Goal: Task Accomplishment & Management: Complete application form

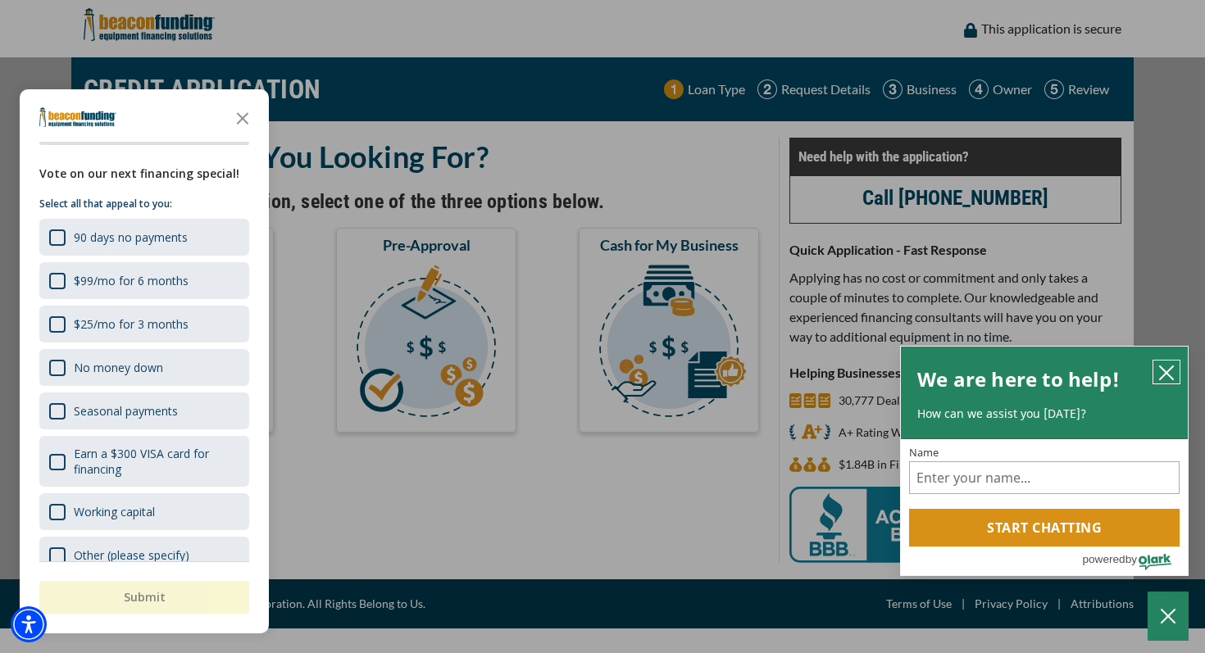
click at [1166, 369] on icon "close chatbox" at bounding box center [1167, 373] width 16 height 16
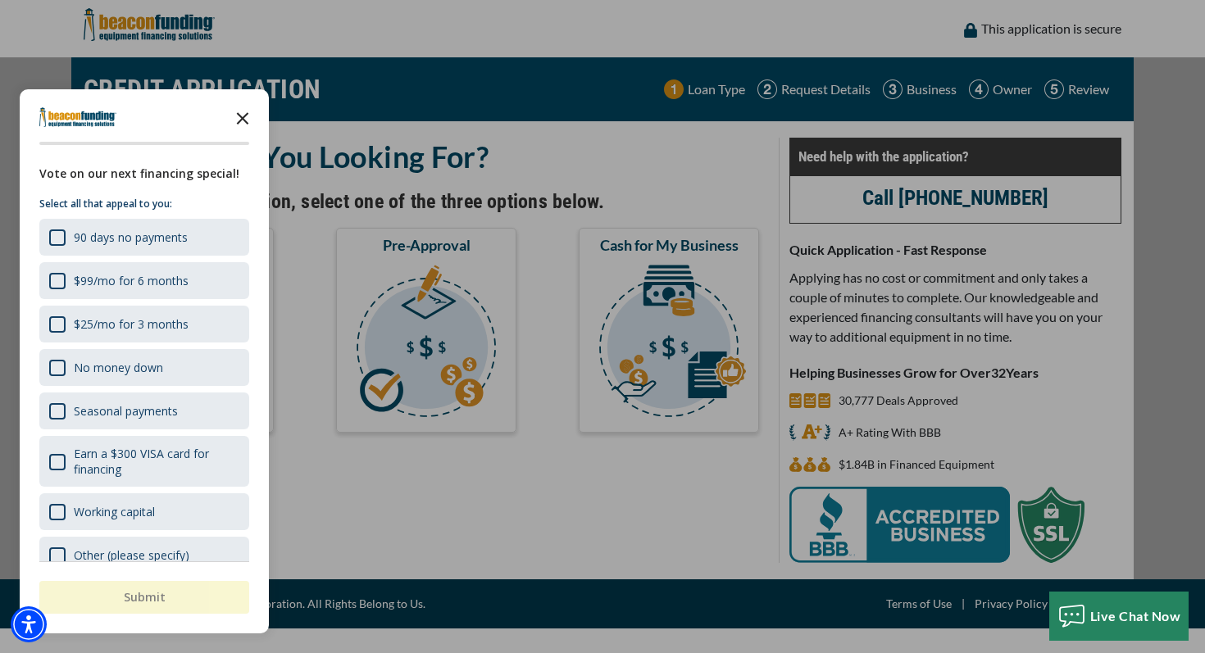
click at [253, 119] on icon "Close the survey" at bounding box center [242, 117] width 33 height 33
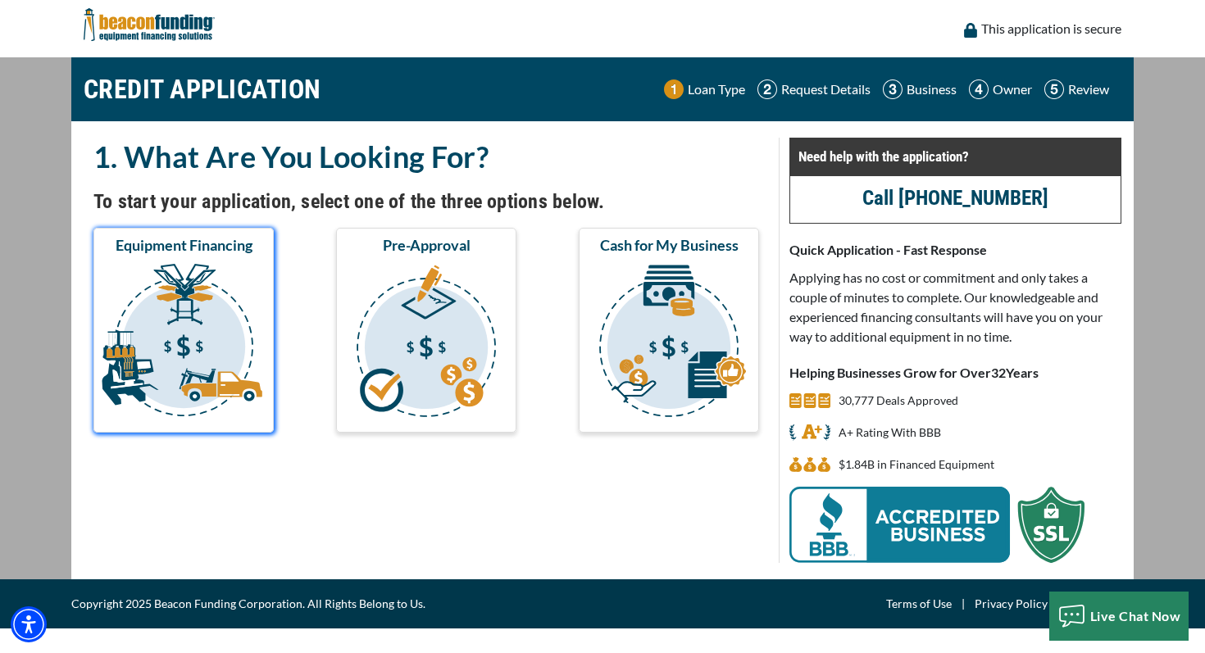
click at [175, 345] on img "submit" at bounding box center [184, 344] width 174 height 164
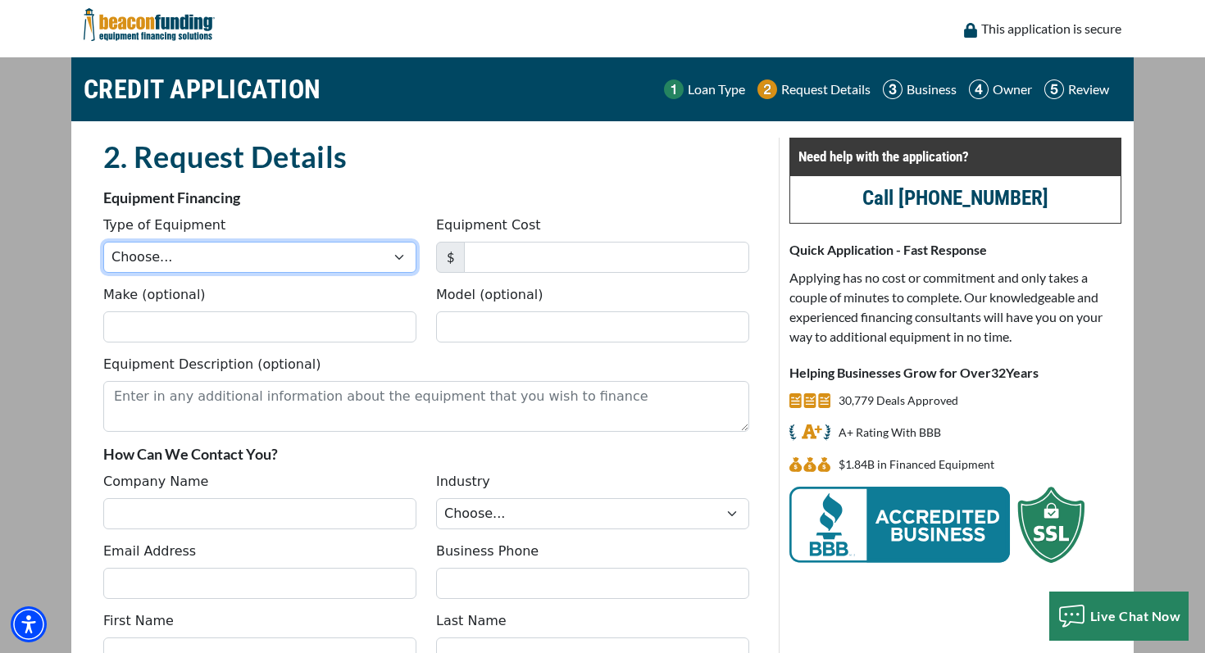
click at [221, 262] on select "Choose... Backhoe Boom/Bucket Truck Chipper Commercial Mower Crane DTG/DTF Prin…" at bounding box center [259, 257] width 313 height 31
select select "1"
click at [103, 242] on select "Choose... Backhoe Boom/Bucket Truck Chipper Commercial Mower Crane DTG/DTF Prin…" at bounding box center [259, 257] width 313 height 31
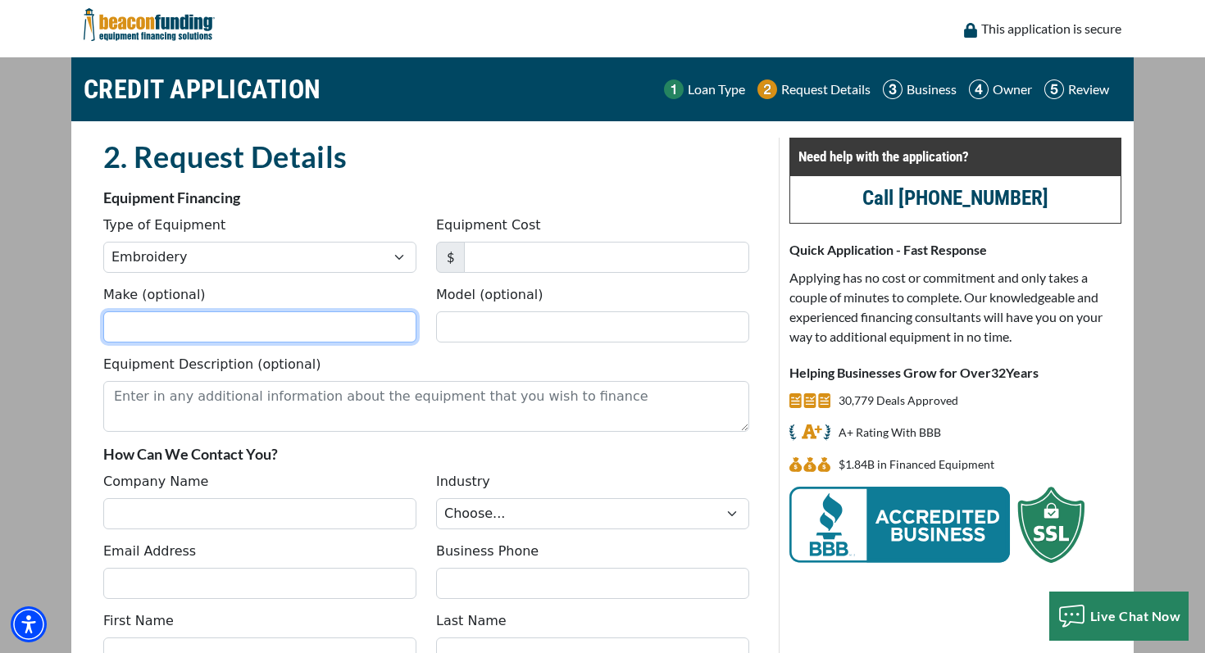
click at [219, 332] on input "Make (optional)" at bounding box center [259, 327] width 313 height 31
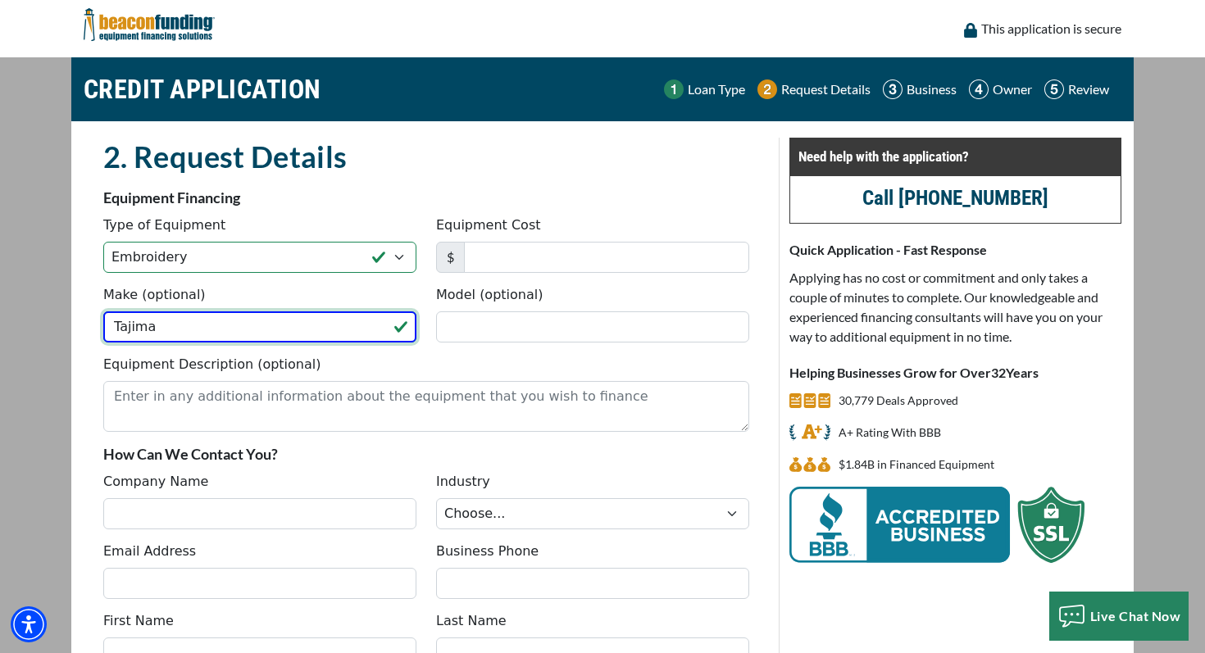
paste input "TMEZ 1501"
type input "Tajima TMEZ 1501"
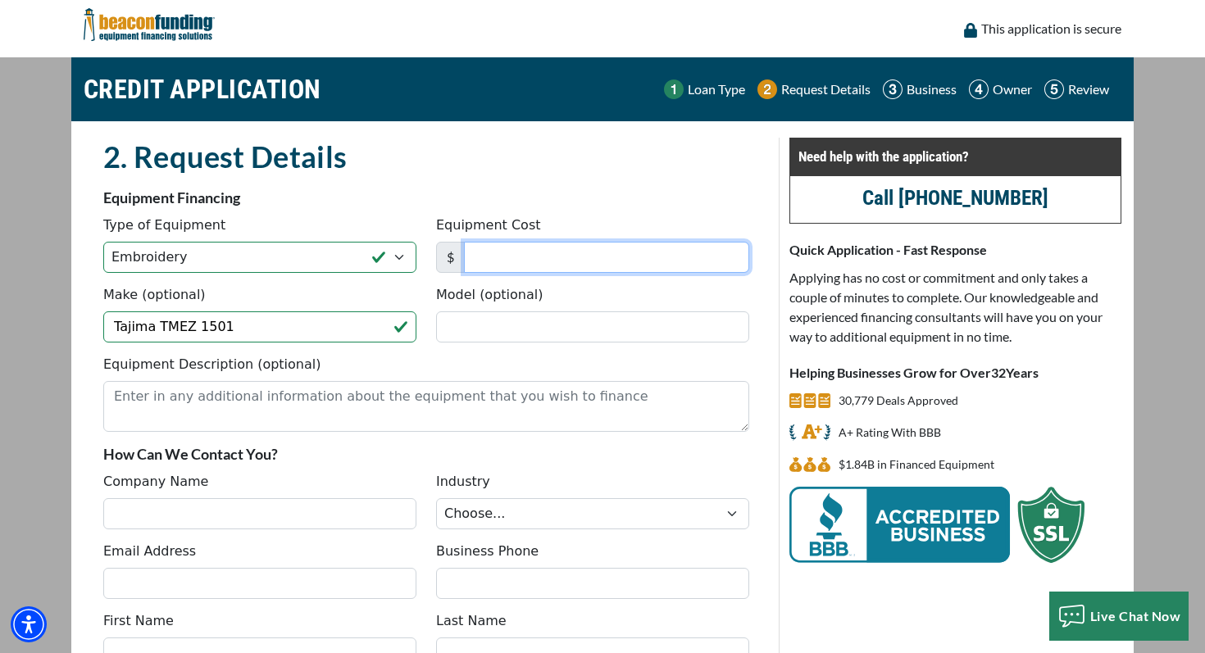
click at [539, 259] on input "Equipment Cost" at bounding box center [606, 257] width 285 height 31
type input "29,995"
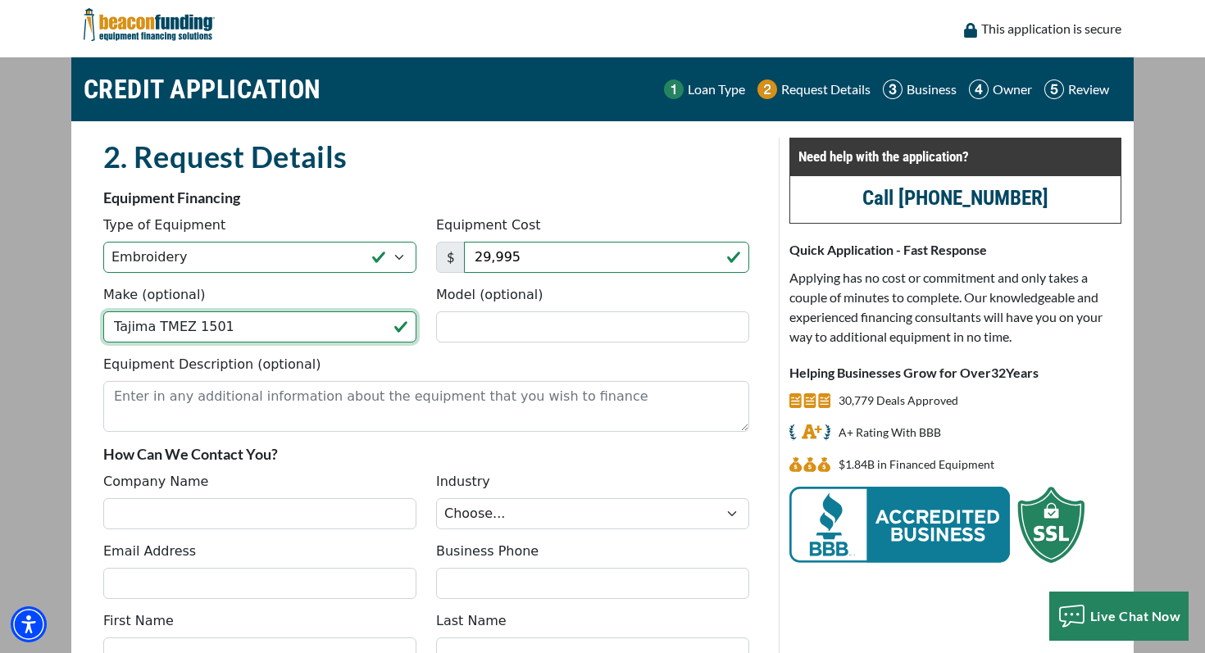
drag, startPoint x: 157, startPoint y: 326, endPoint x: 312, endPoint y: 344, distance: 155.1
click at [311, 344] on div "Make (optional) Tajima TMEZ 1501 Model (optional)" at bounding box center [426, 320] width 666 height 70
type input "Tajima"
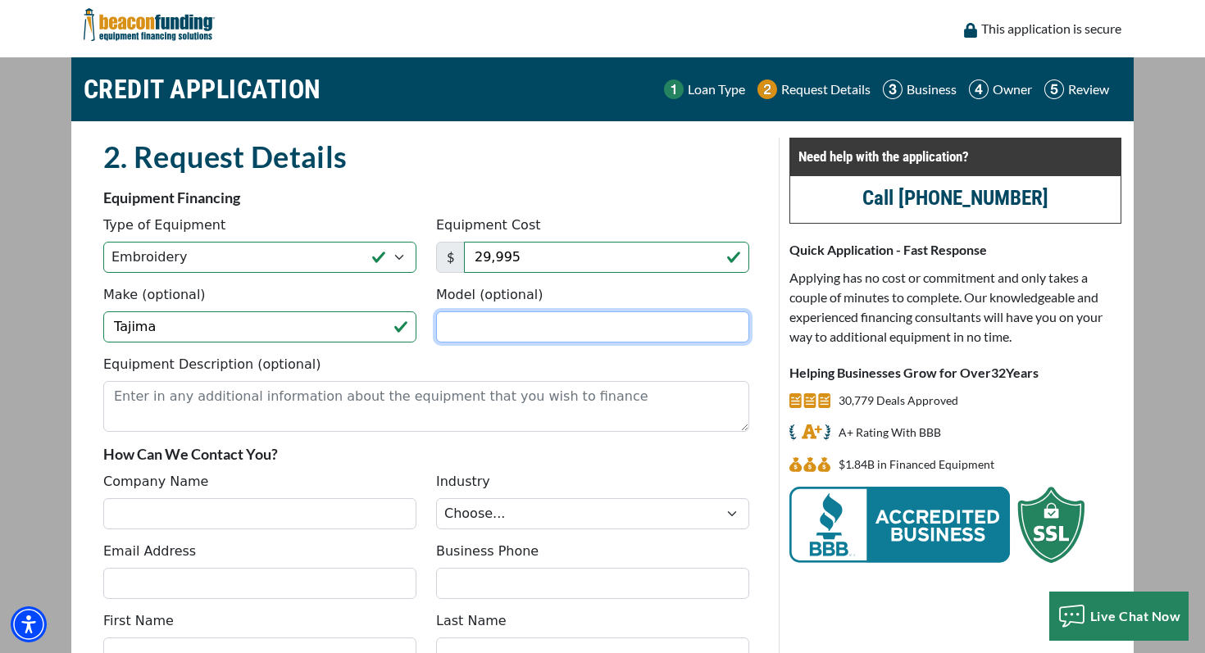
click at [453, 326] on input "Model (optional)" at bounding box center [592, 327] width 313 height 31
paste input "TMEZ 1501"
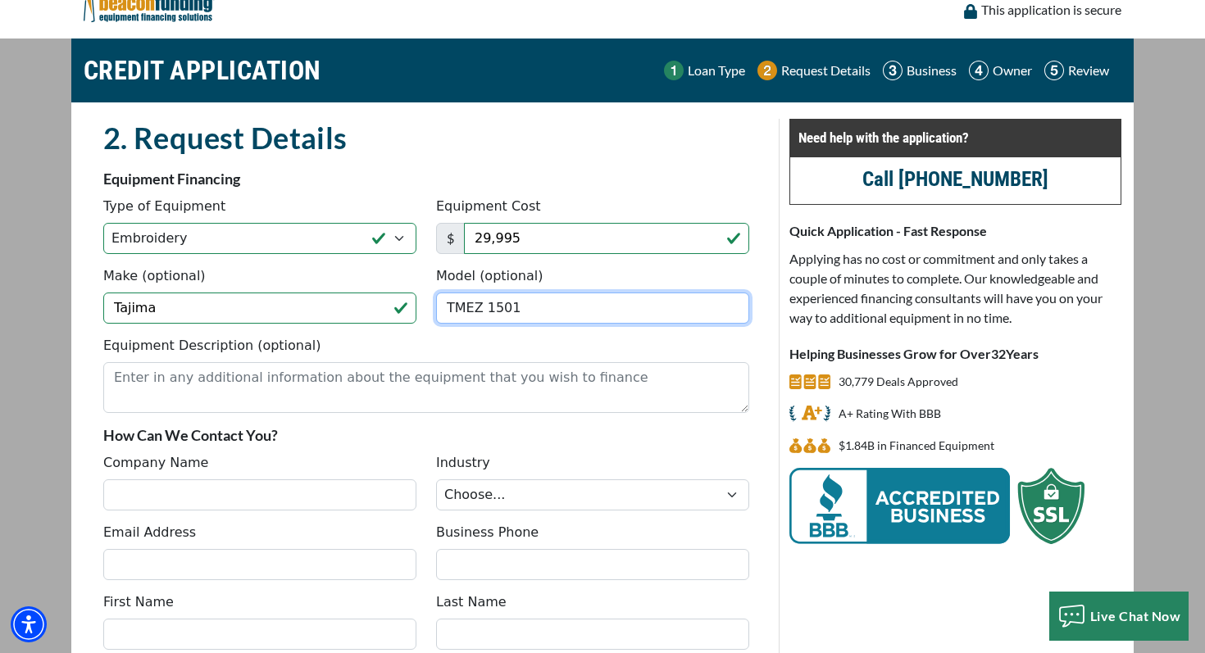
scroll to position [235, 0]
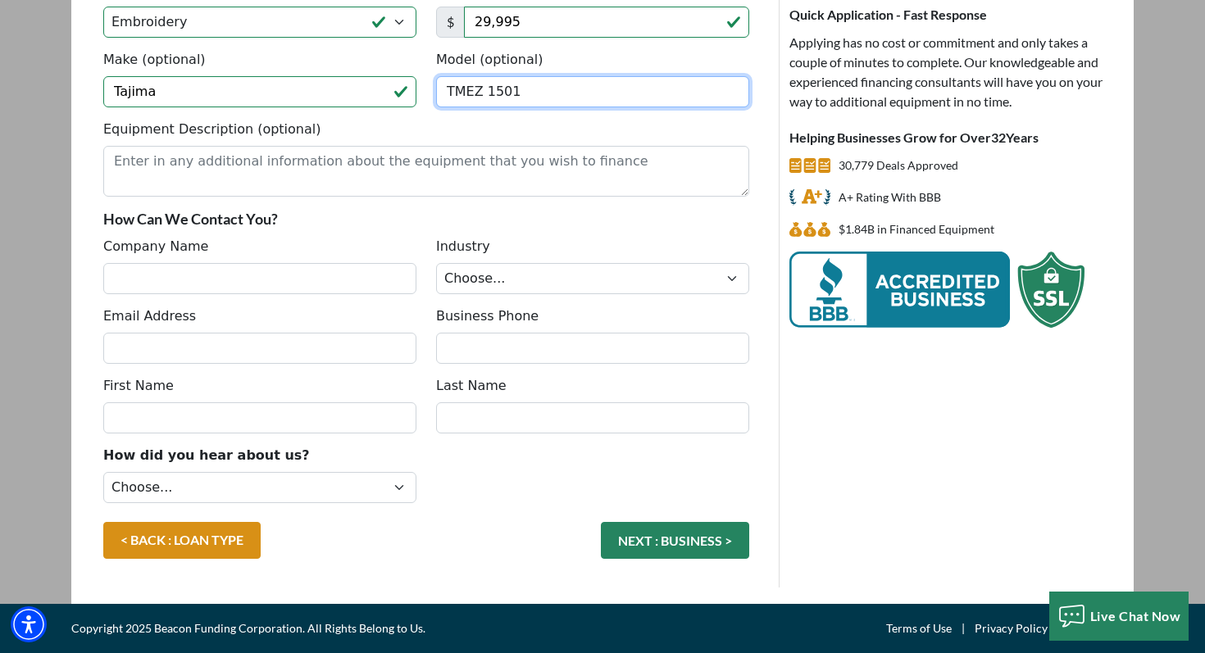
type input "TMEZ 1501"
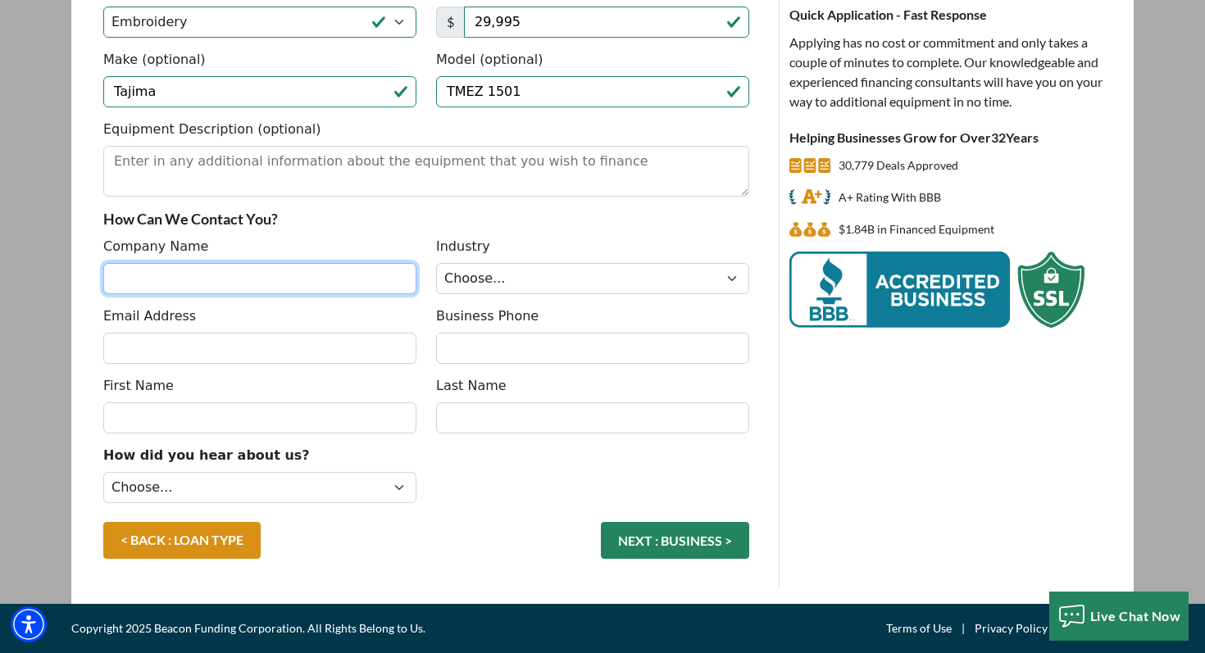
click at [192, 275] on input "Company Name" at bounding box center [259, 278] width 313 height 31
type input "Micah Bohannon"
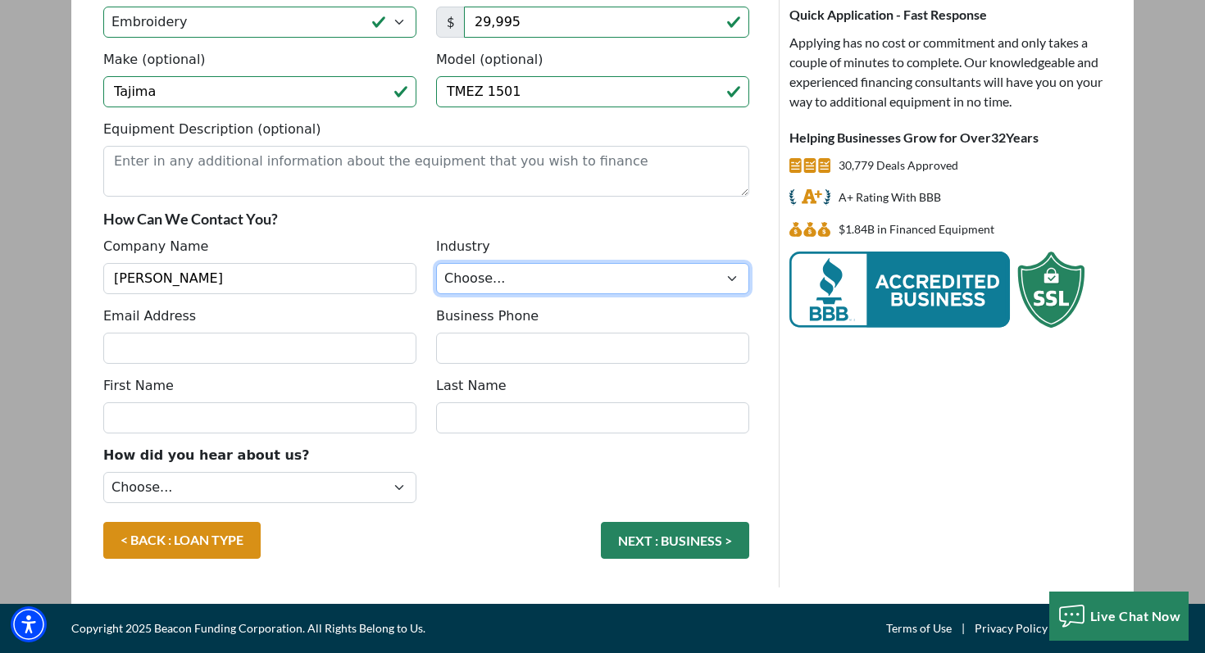
click at [476, 280] on select "Choose... Towing Landscape/Hardscape Decorated Apparel Septic Light Constructio…" at bounding box center [592, 278] width 313 height 31
select select "3"
click at [436, 263] on select "Choose... Towing Landscape/Hardscape Decorated Apparel Septic Light Constructio…" at bounding box center [592, 278] width 313 height 31
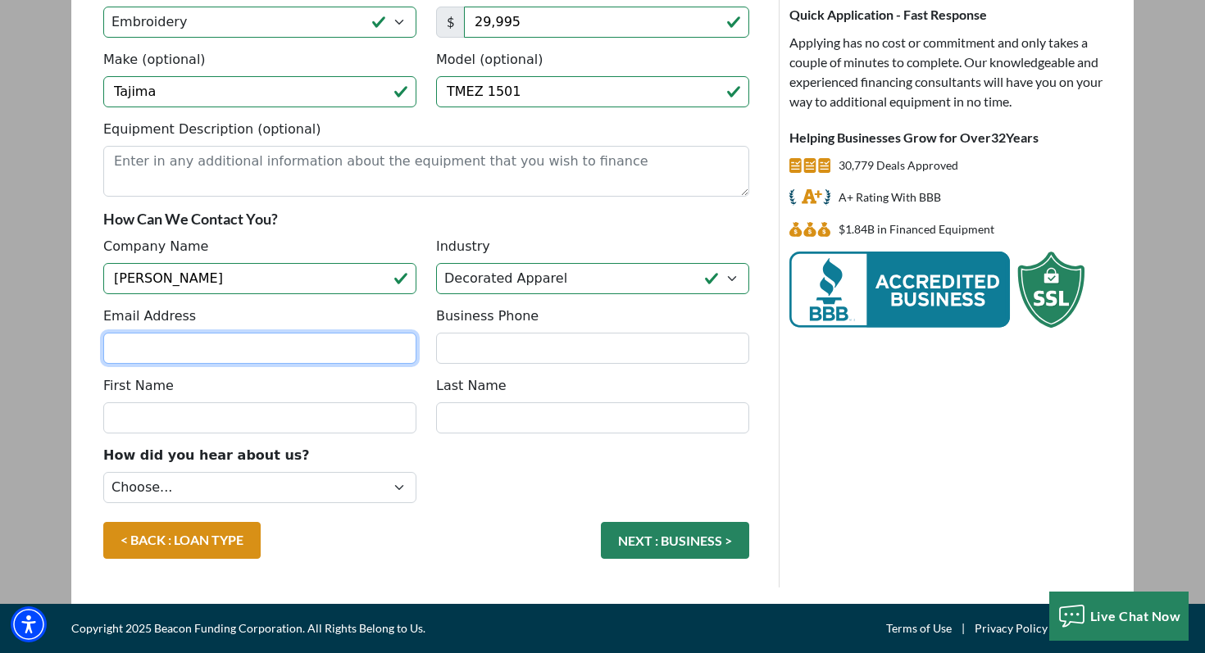
click at [196, 346] on input "Email Address" at bounding box center [259, 348] width 313 height 31
type input "micahbohannon@gmail.com"
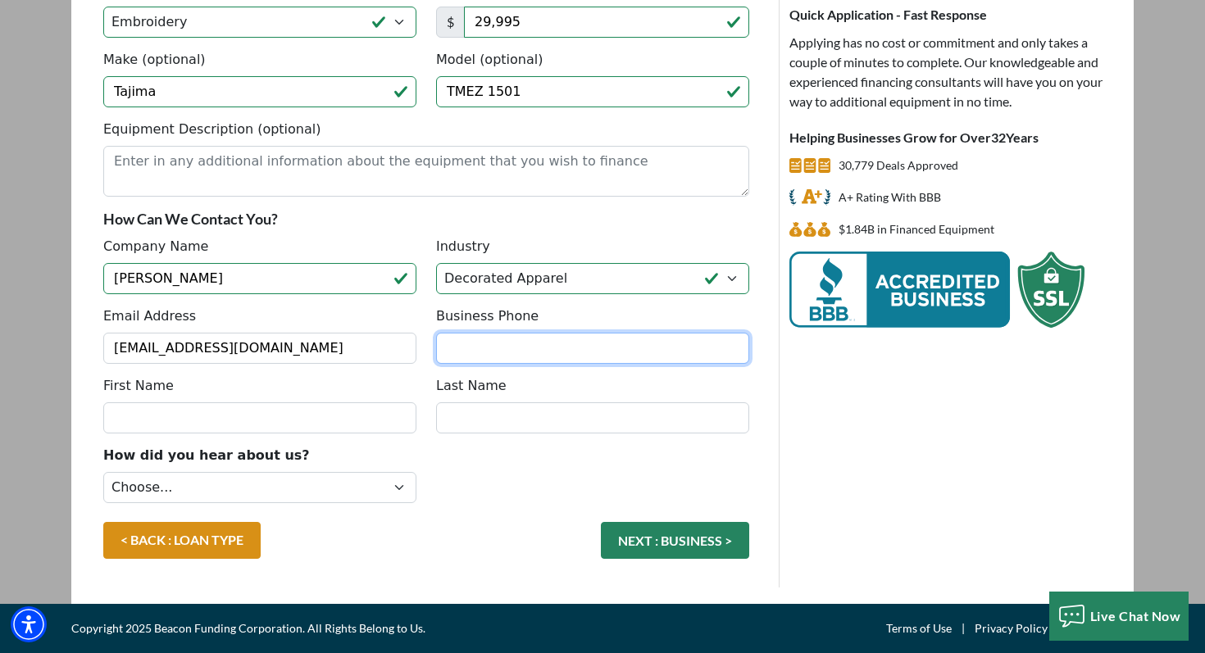
click at [458, 348] on input "Business Phone" at bounding box center [592, 348] width 313 height 31
type input "(903) 537-4033"
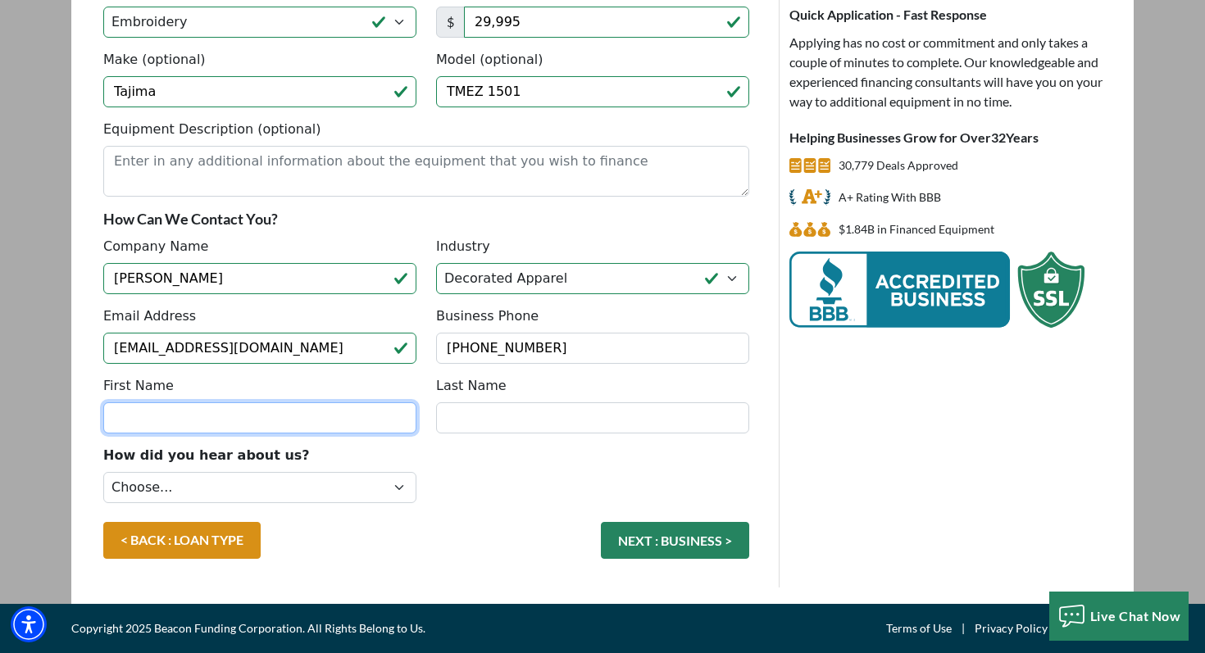
click at [193, 421] on input "First Name" at bounding box center [259, 418] width 313 height 31
type input "Micah"
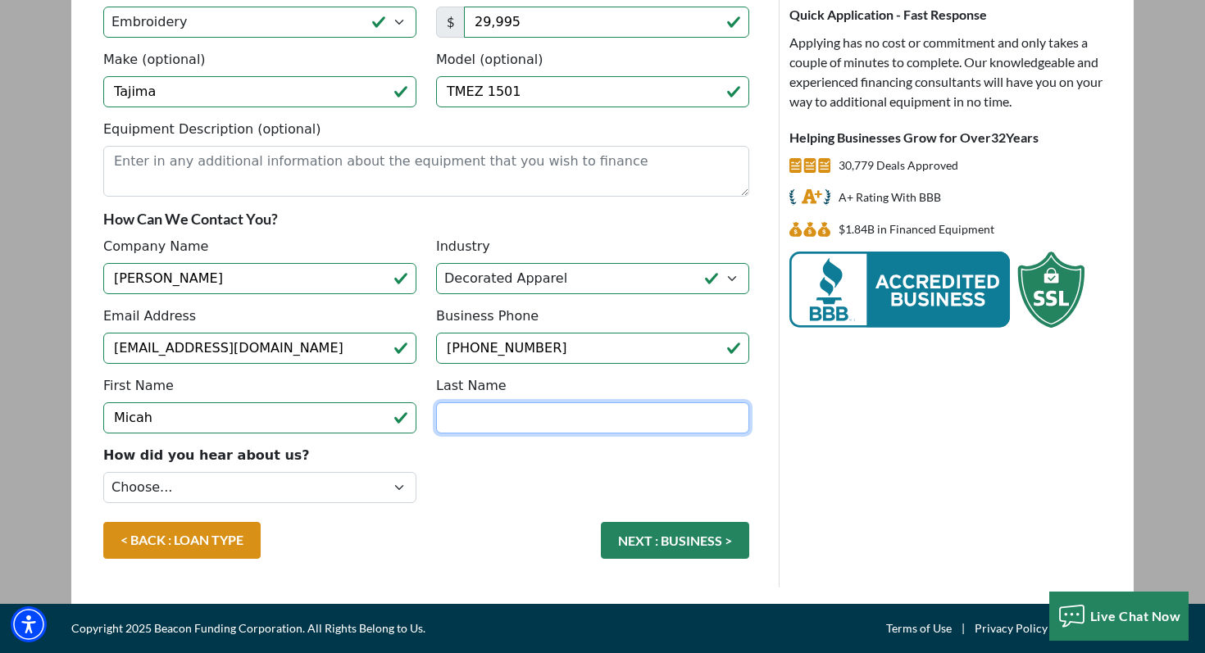
click at [484, 427] on input "Last Name" at bounding box center [592, 418] width 313 height 31
type input "Bohannon"
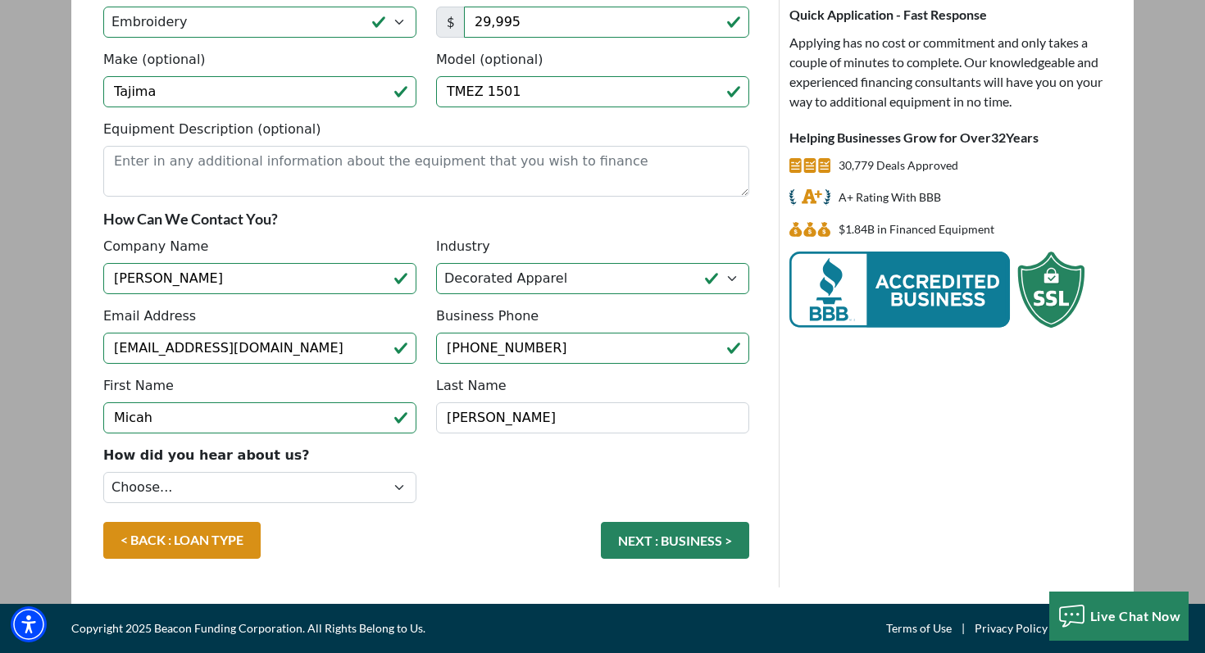
click at [419, 544] on div "< BACK : LOAN TYPE NEXT : BUSINESS >" at bounding box center [426, 548] width 666 height 53
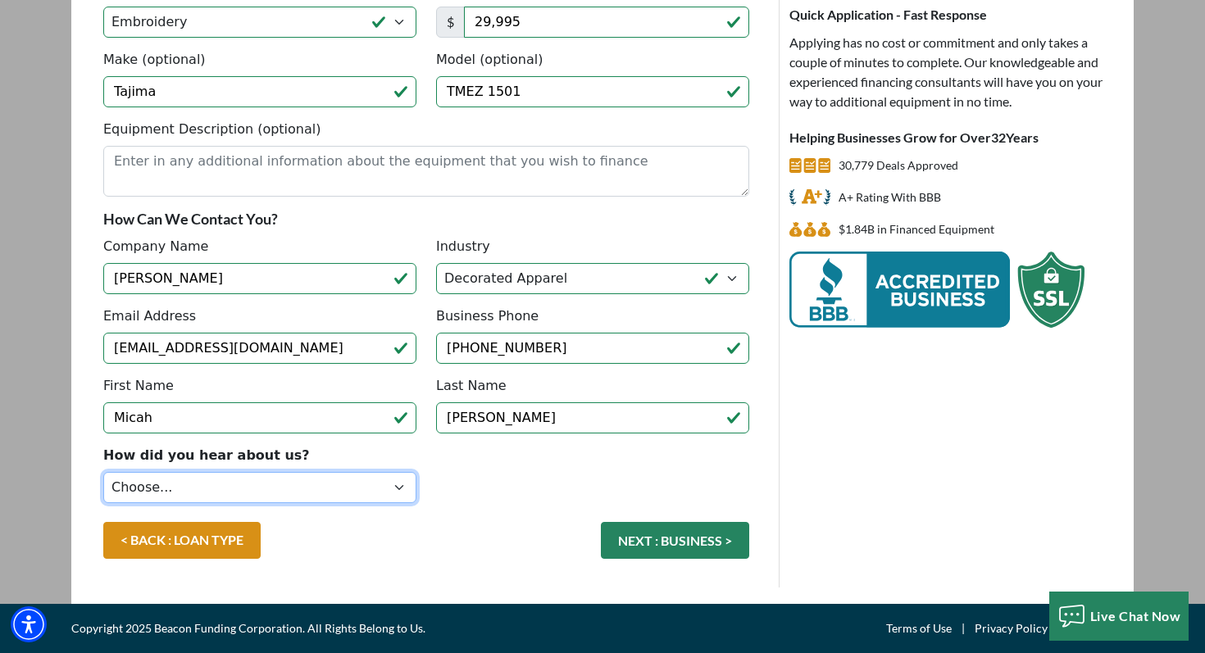
click at [394, 485] on select "Choose... Internet Search Vendor Referral Word of Mouth Client Referral Email E…" at bounding box center [259, 487] width 313 height 31
click at [103, 472] on select "Choose... Internet Search Vendor Referral Word of Mouth Client Referral Email E…" at bounding box center [259, 487] width 313 height 31
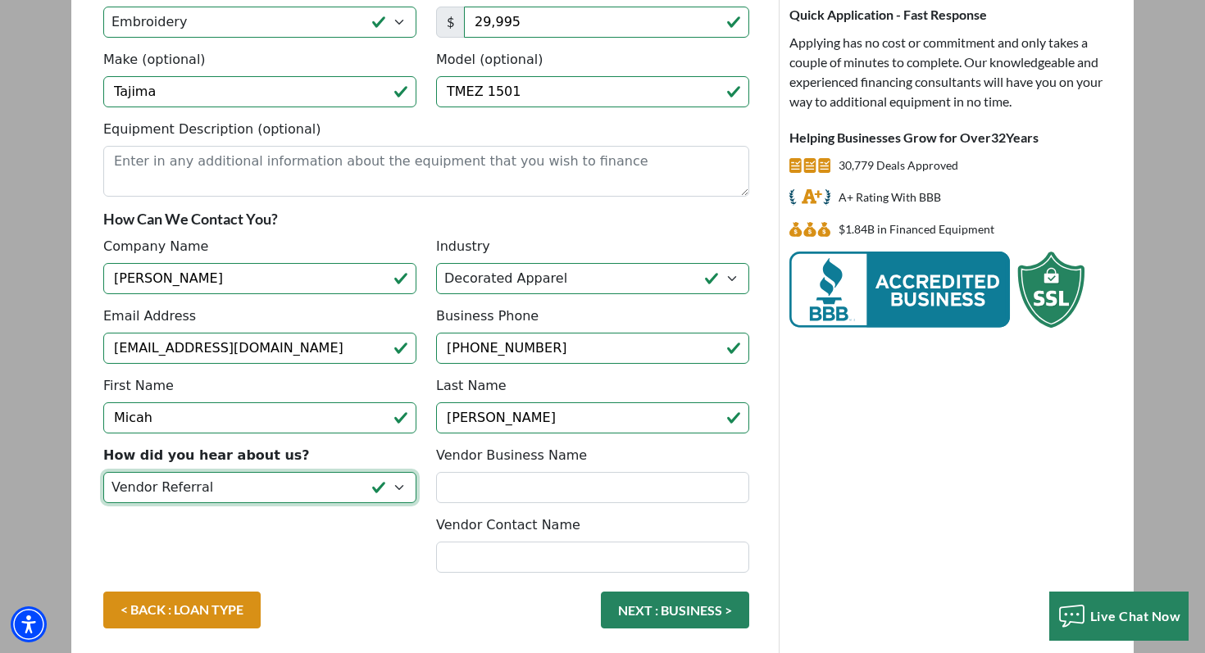
click at [399, 490] on select "Choose... Internet Search Vendor Referral Word of Mouth Client Referral Email E…" at bounding box center [259, 487] width 313 height 31
select select "19"
click at [103, 472] on select "Choose... Internet Search Vendor Referral Word of Mouth Client Referral Email E…" at bounding box center [259, 487] width 313 height 31
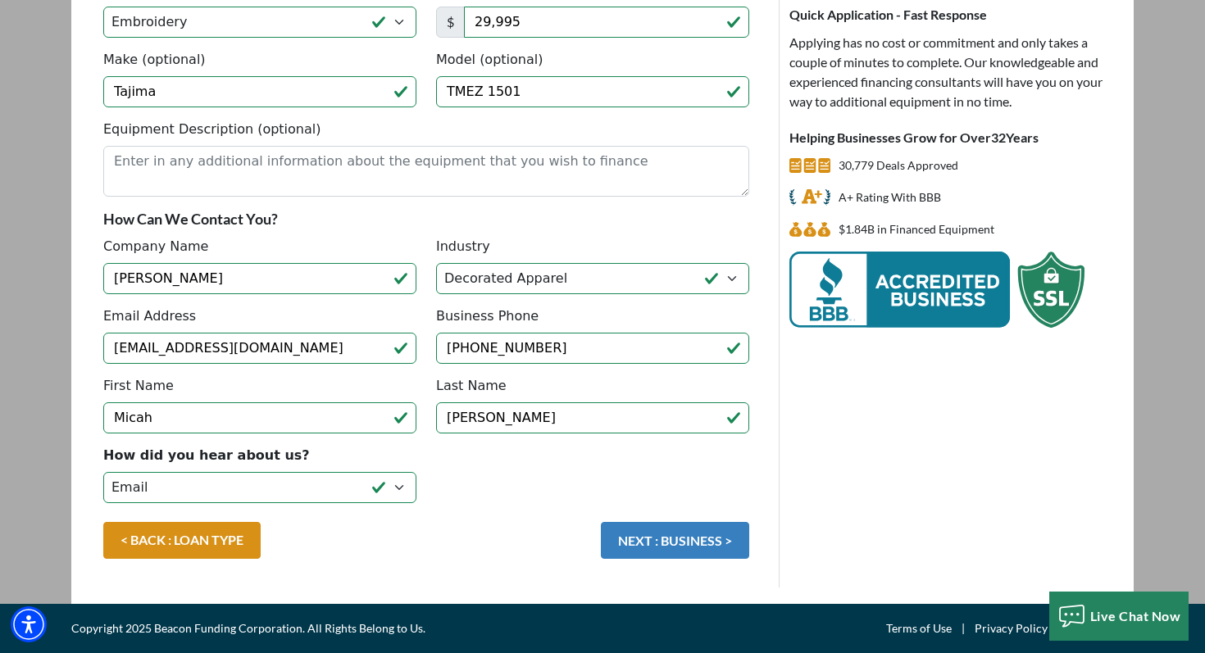
click at [712, 546] on button "NEXT : BUSINESS >" at bounding box center [675, 540] width 148 height 37
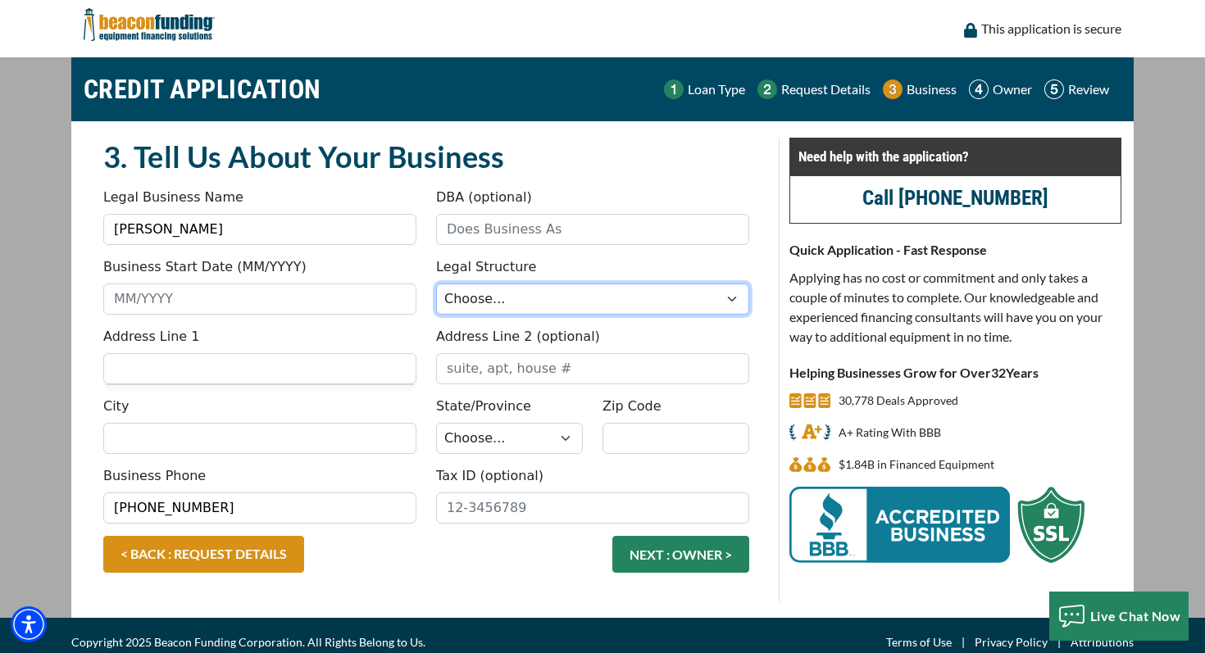
click at [595, 294] on select "Choose... Corporation LLC LLP Municipality Non-Profit Partnership Proprietorship" at bounding box center [592, 299] width 313 height 31
click at [485, 312] on select "Choose... Corporation LLC LLP Municipality Non-Profit Partnership Proprietorship" at bounding box center [592, 299] width 313 height 31
click at [436, 284] on select "Choose... Corporation LLC LLP Municipality Non-Profit Partnership Proprietorship" at bounding box center [592, 299] width 313 height 31
click at [513, 305] on select "Choose... Corporation LLC LLP Municipality Non-Profit Partnership Proprietorship" at bounding box center [592, 299] width 313 height 31
select select "3"
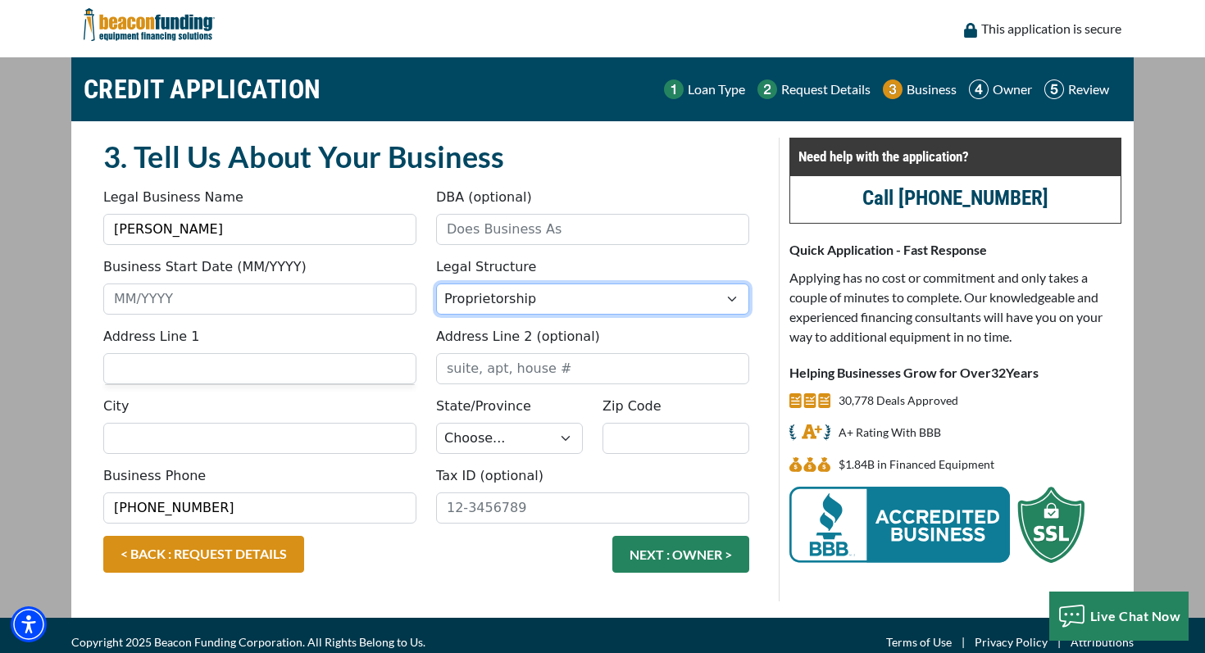
click at [436, 284] on select "Choose... Corporation LLC LLP Municipality Non-Profit Partnership Proprietorship" at bounding box center [592, 299] width 313 height 31
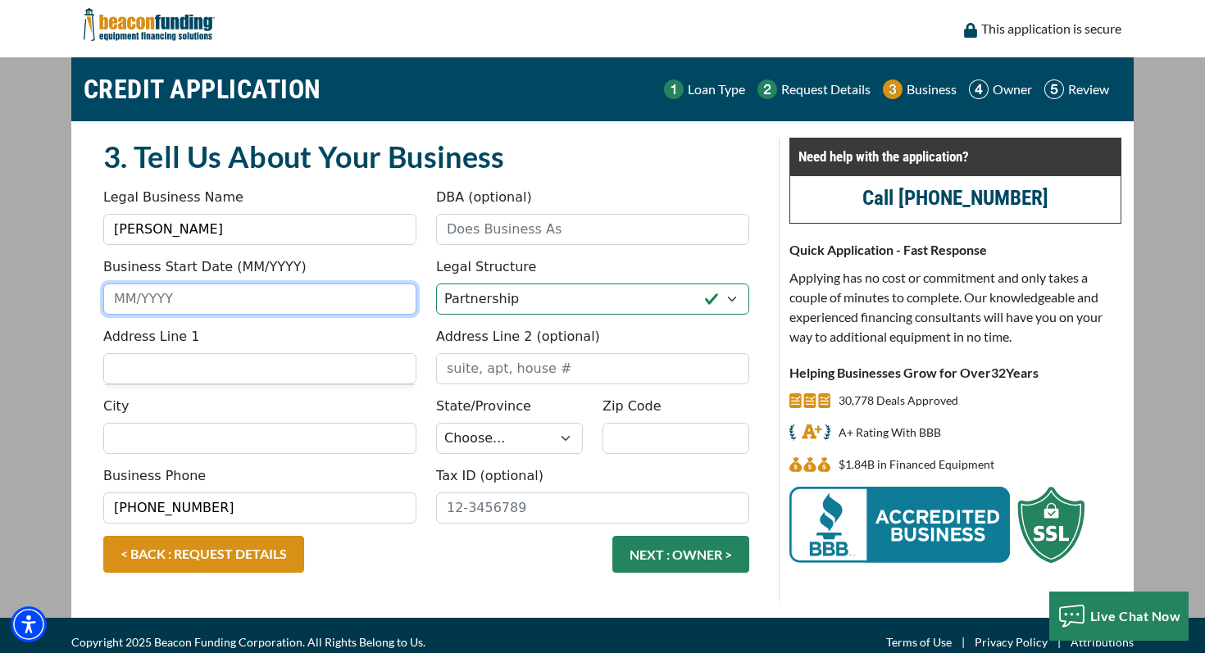
click at [133, 300] on input "Business Start Date (MM/YYYY)" at bounding box center [259, 299] width 313 height 31
type input "0"
type input "06/2025"
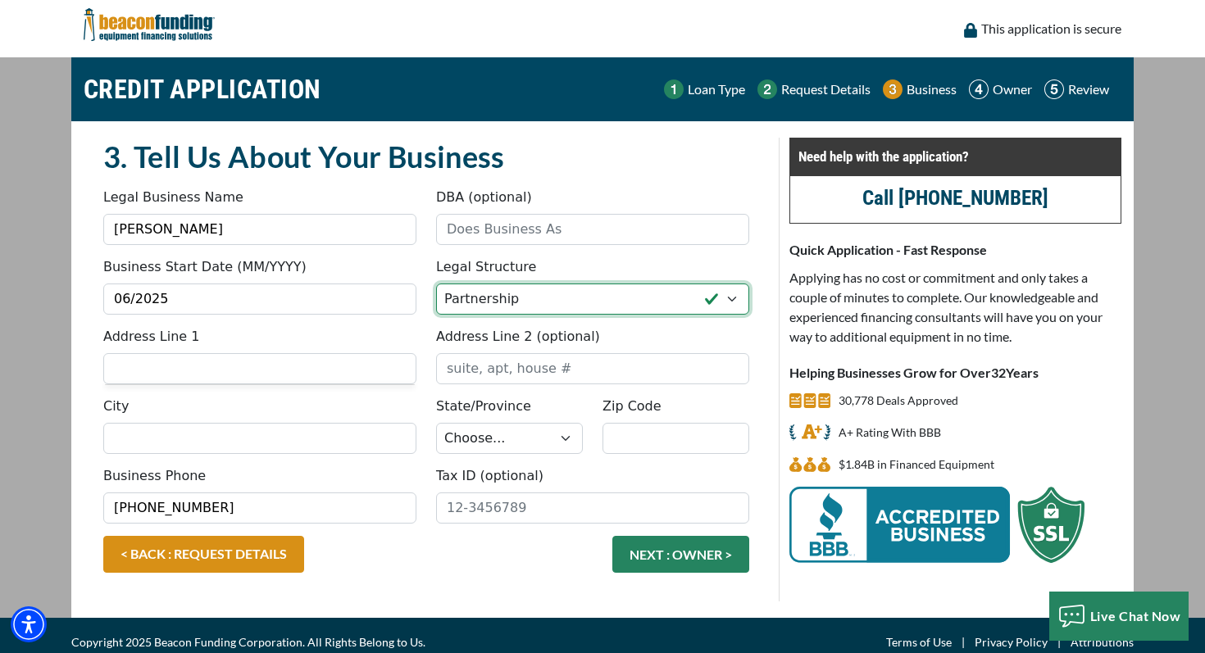
click at [536, 298] on select "Choose... Corporation LLC LLP Municipality Non-Profit Partnership Proprietorship" at bounding box center [592, 299] width 313 height 31
select select "4"
click at [436, 284] on select "Choose... Corporation LLC LLP Municipality Non-Profit Partnership Proprietorship" at bounding box center [592, 299] width 313 height 31
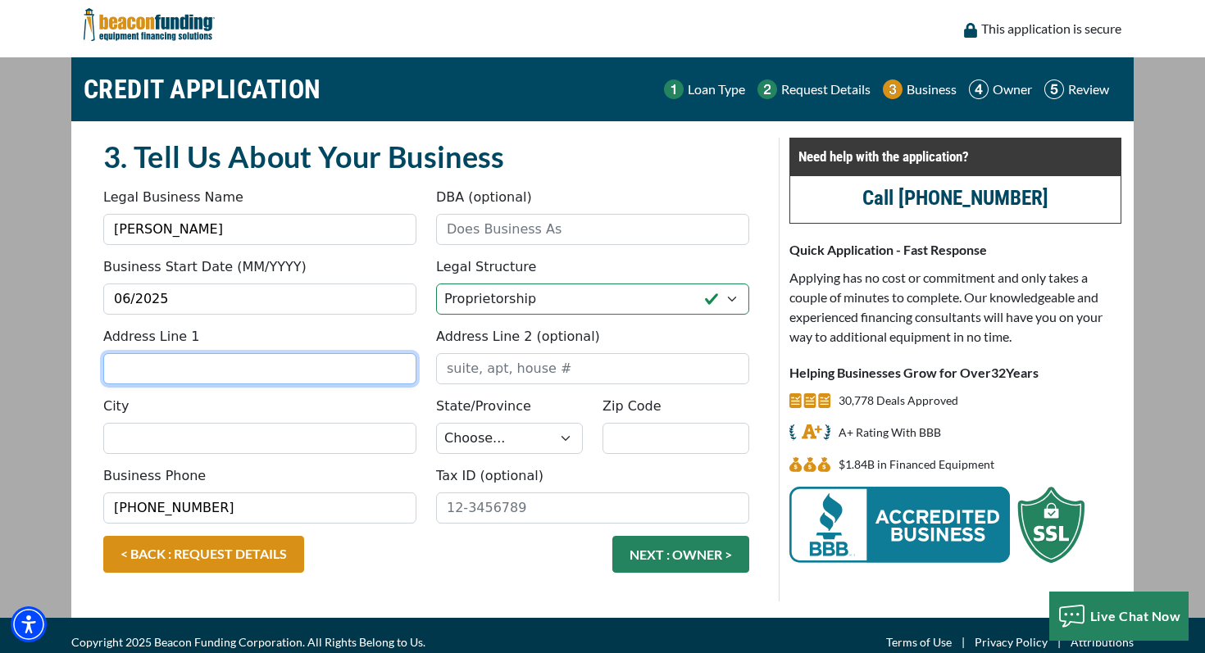
click at [179, 367] on input "Address Line 1" at bounding box center [259, 368] width 313 height 31
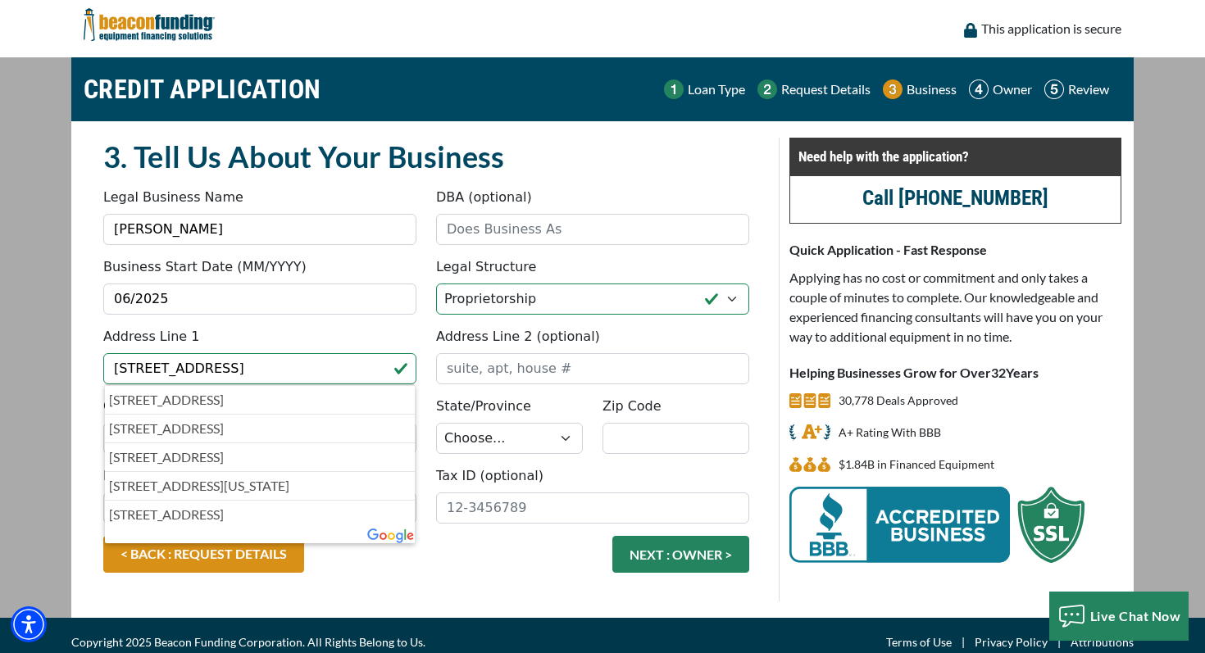
click at [94, 423] on div "City" at bounding box center [259, 425] width 333 height 57
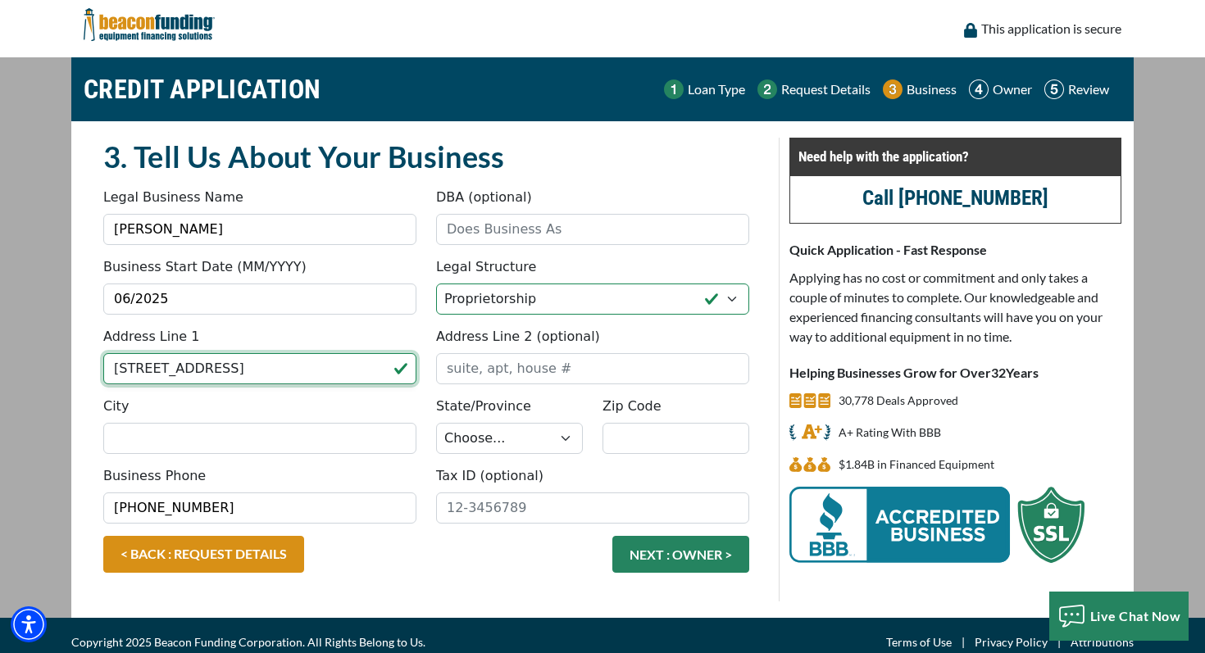
click at [252, 371] on input "2447 Hunter Peak" at bounding box center [259, 368] width 313 height 31
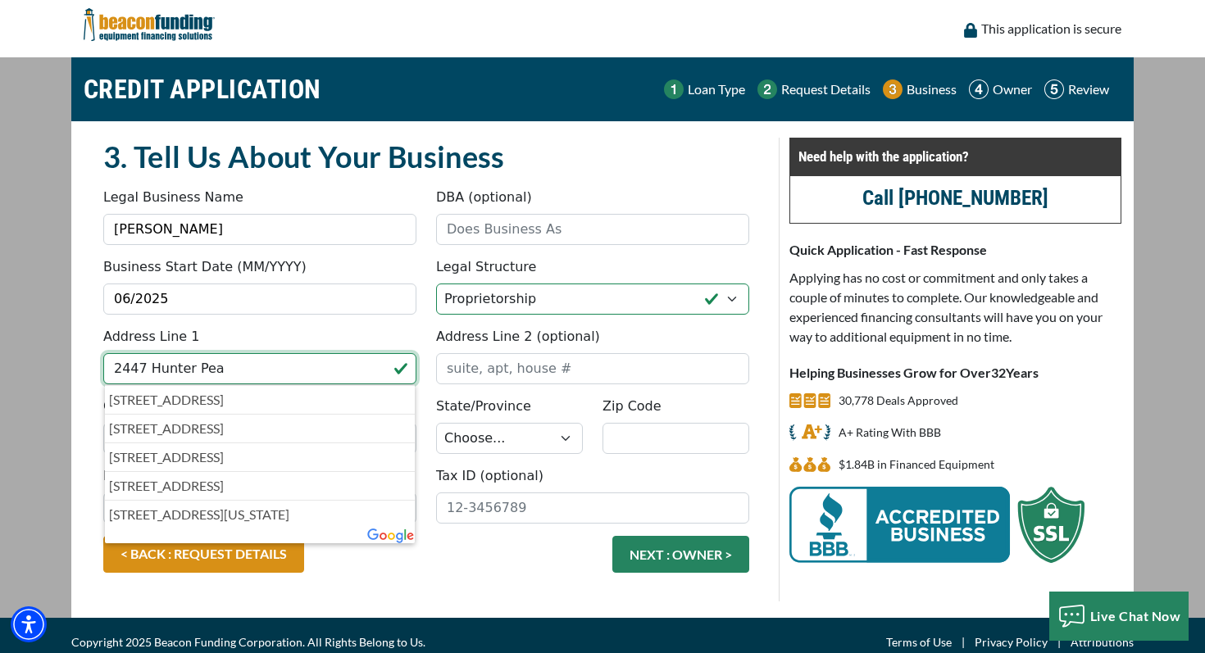
type input "2447 Hunter Peak"
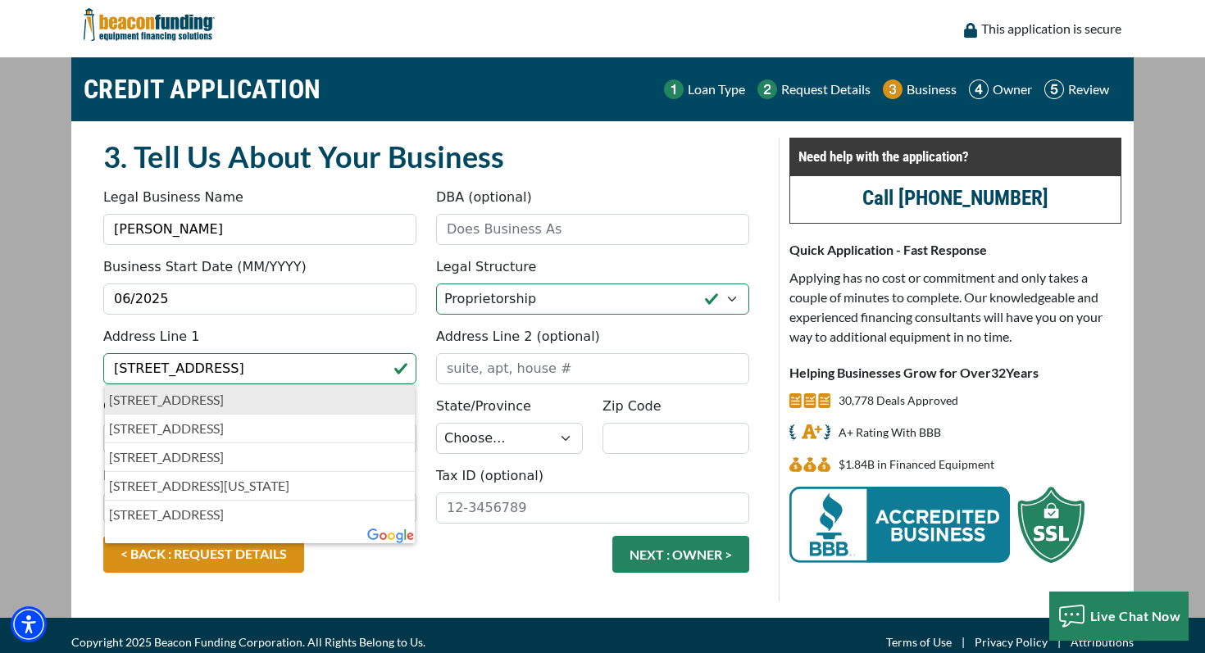
click at [157, 398] on p "2447 Hunter Peak, New Braunfels, TX, USA" at bounding box center [260, 400] width 302 height 20
type input "New Braunfels"
select select "45"
type input "78130"
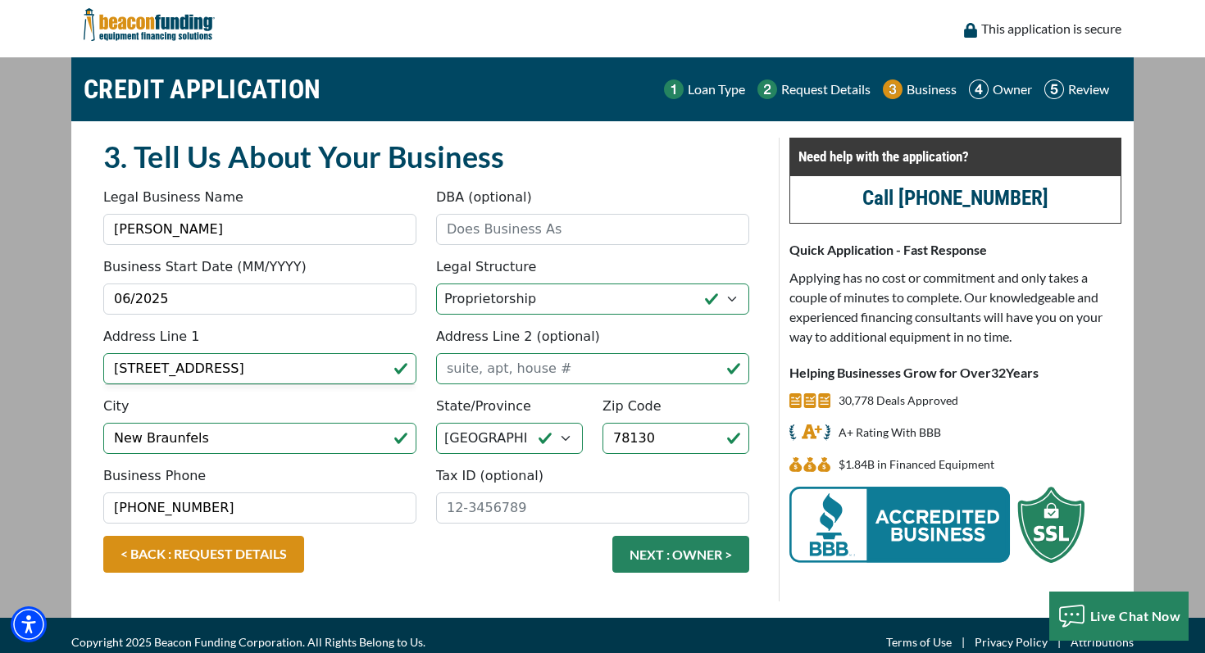
click at [80, 443] on div "3. Tell Us About Your Business Something went wrong, please try again. Legal Bu…" at bounding box center [426, 370] width 705 height 464
click at [616, 302] on select "Choose... Corporation LLC LLP Municipality Non-Profit Partnership Proprietorship" at bounding box center [592, 299] width 313 height 31
click at [673, 557] on button "NEXT : OWNER >" at bounding box center [680, 554] width 137 height 37
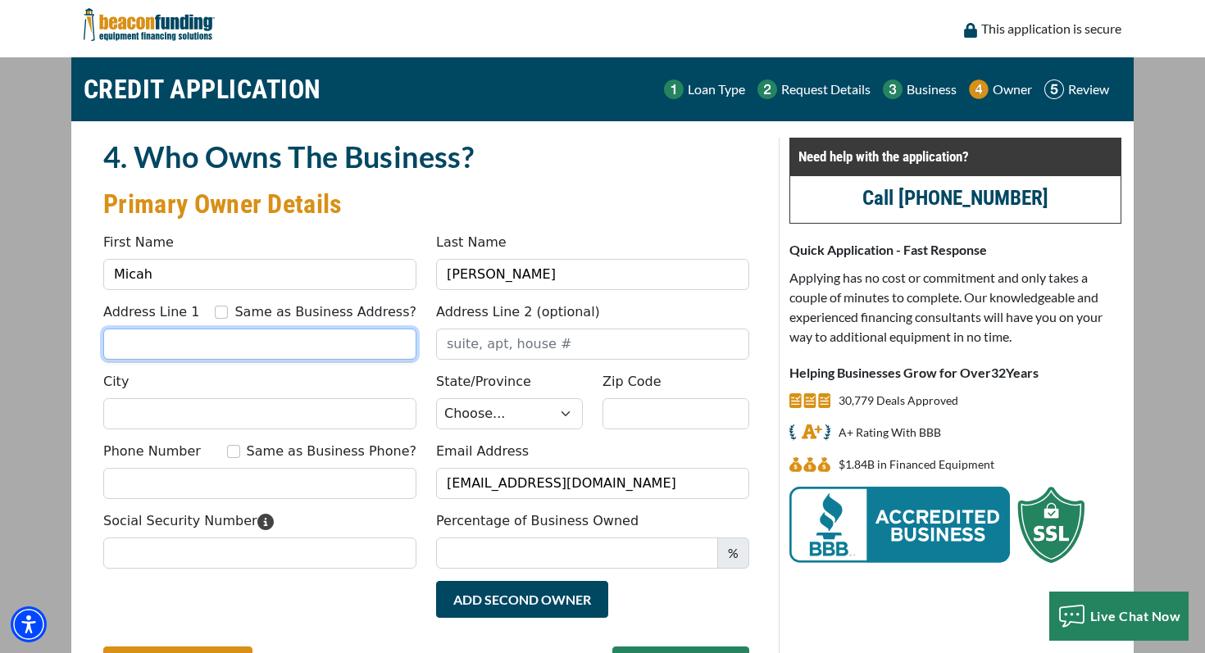
click at [258, 343] on input "Address Line 1" at bounding box center [259, 344] width 313 height 31
type input "[STREET_ADDRESS]"
click at [92, 385] on div "4. Who Owns The Business? Primary Owner Details Something went wrong, please tr…" at bounding box center [426, 425] width 685 height 575
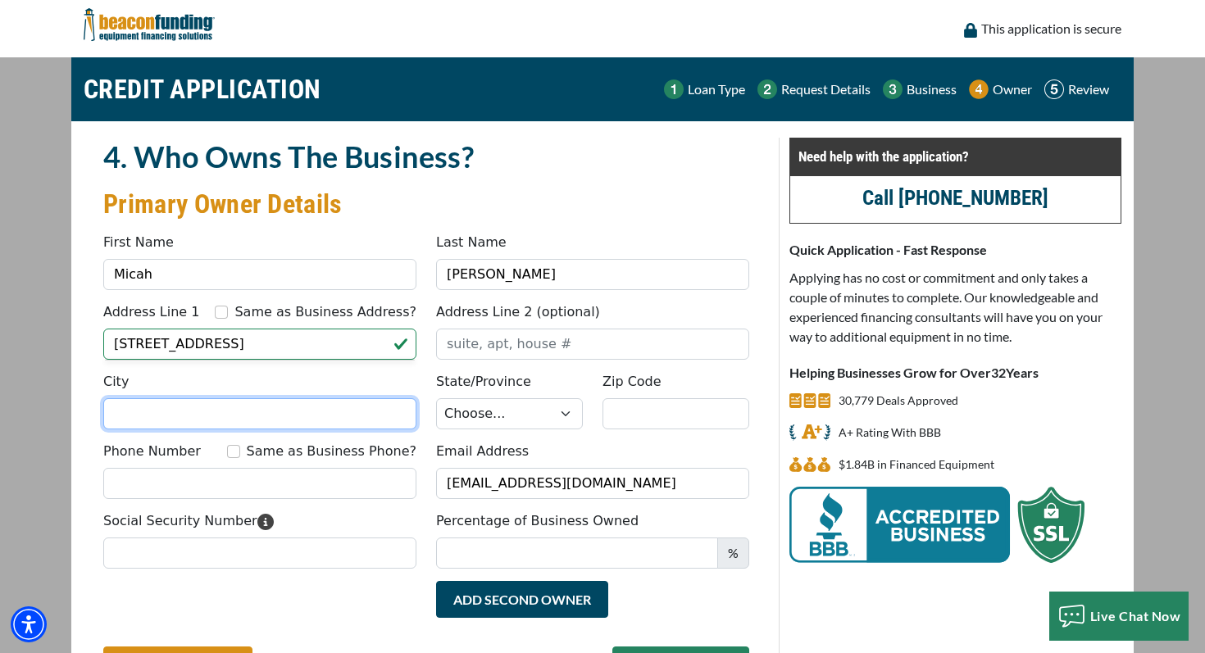
click at [142, 414] on input "City" at bounding box center [259, 413] width 313 height 31
type input "New Braunfels"
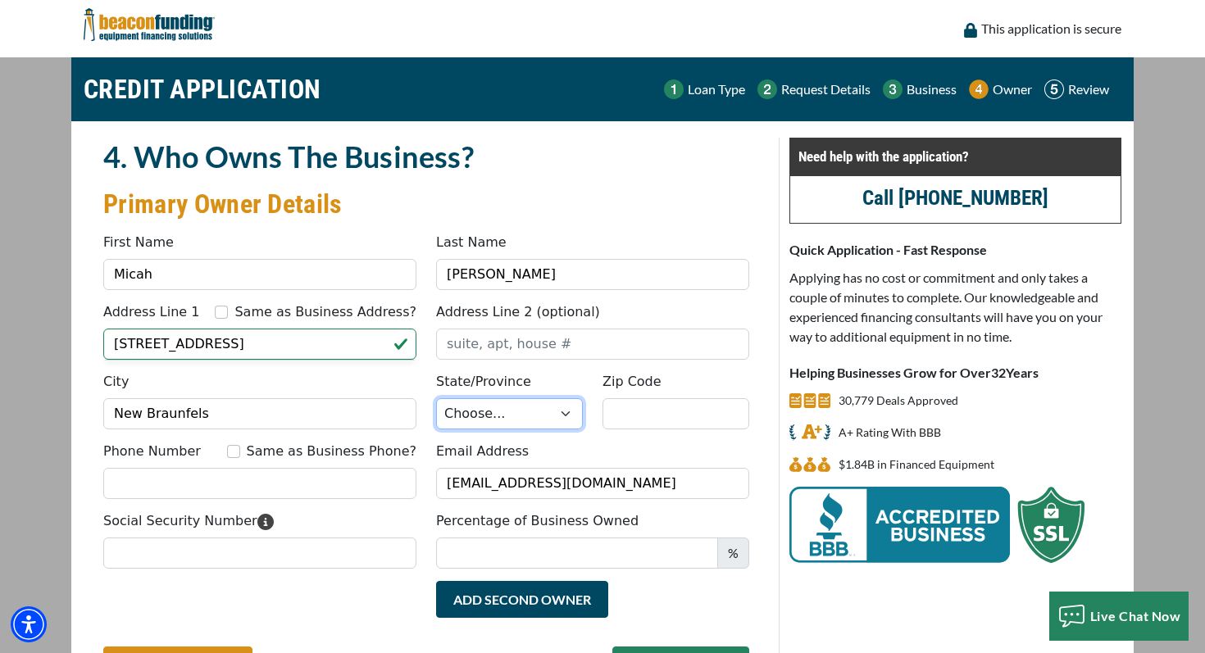
select select "45"
type input "78130"
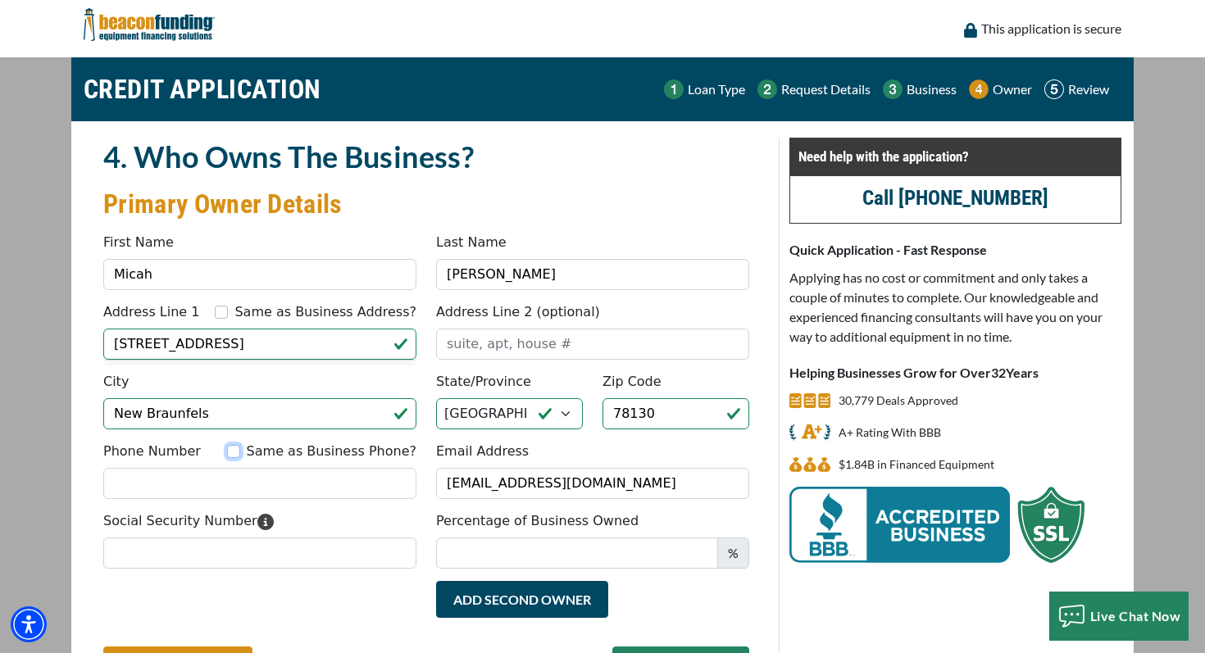
click at [240, 456] on input "Same as Business Phone?" at bounding box center [233, 451] width 13 height 13
checkbox input "true"
type input "[PHONE_NUMBER]"
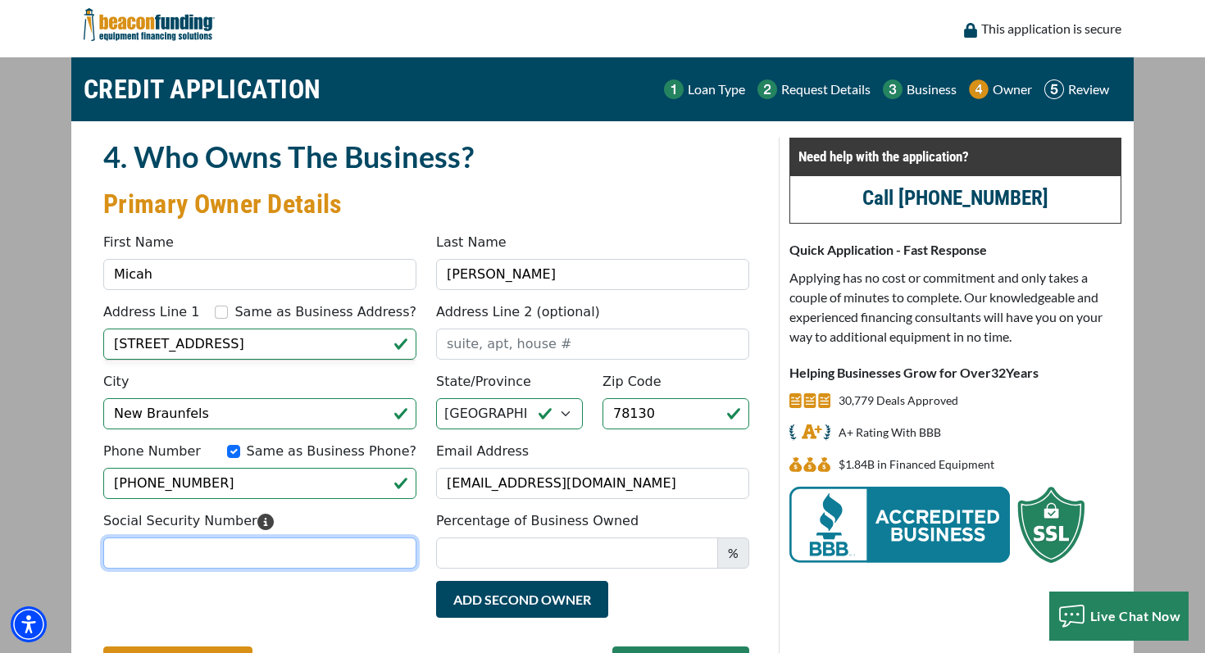
click at [216, 559] on input "Social Security Number" at bounding box center [259, 553] width 313 height 31
type input "628-40-1689"
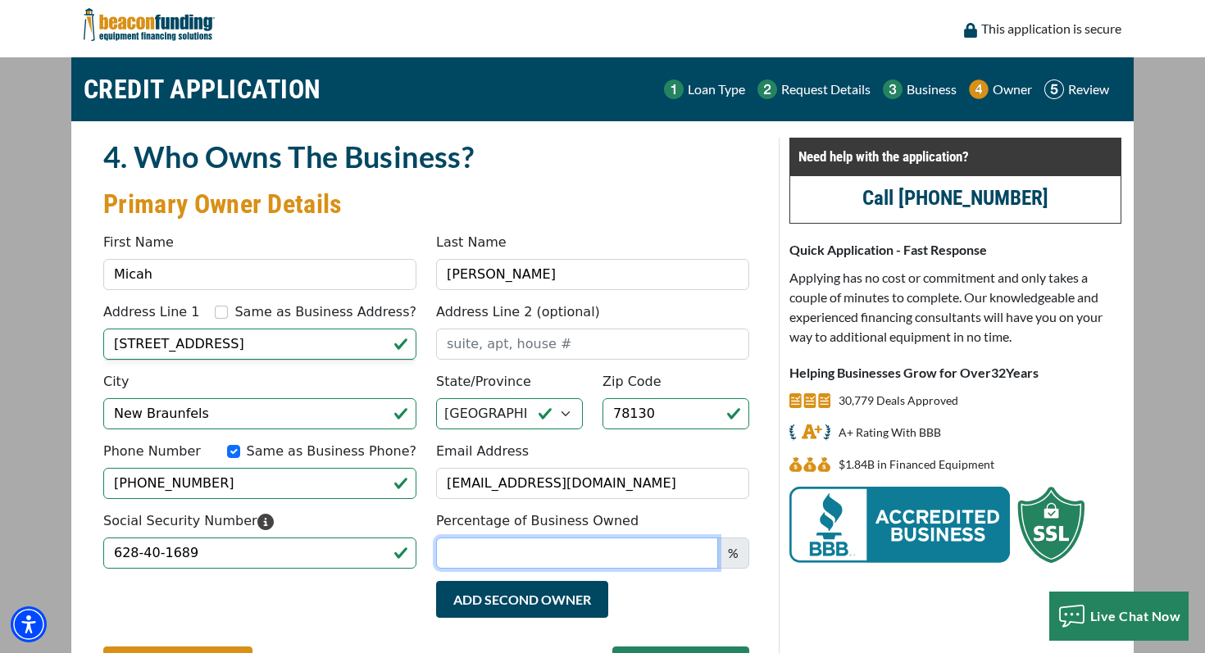
click at [551, 548] on input "Percentage of Business Owned" at bounding box center [577, 553] width 282 height 31
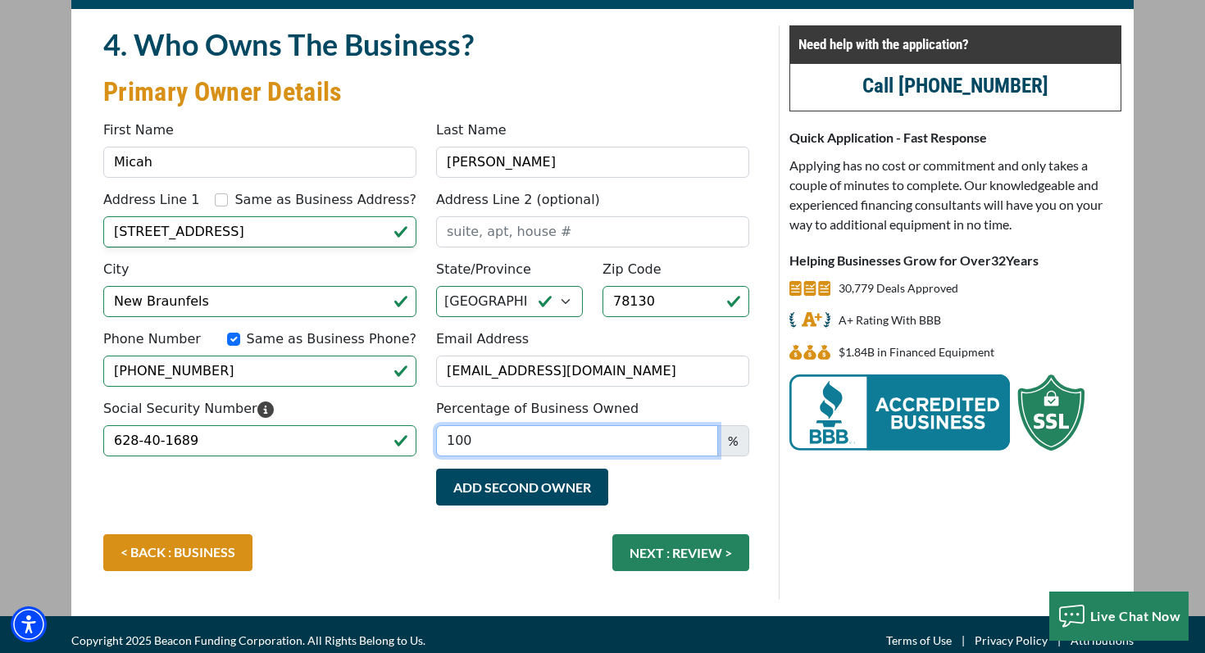
scroll to position [115, 0]
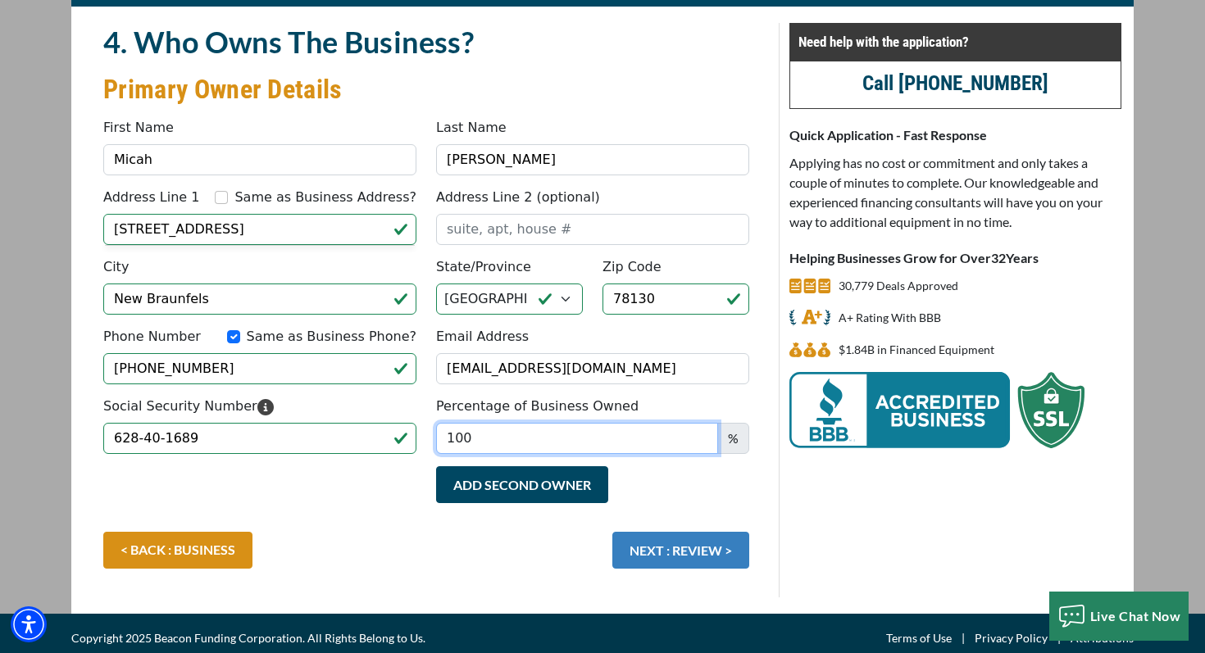
type input "100"
click at [678, 563] on button "NEXT : REVIEW >" at bounding box center [680, 550] width 137 height 37
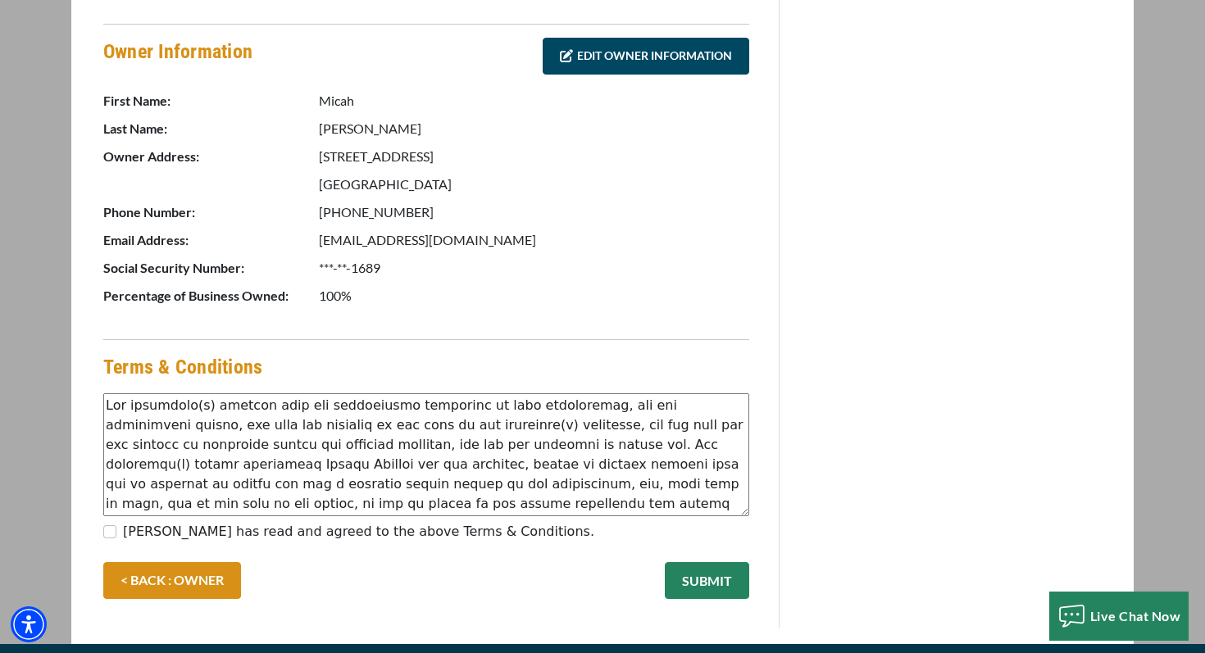
scroll to position [453, 0]
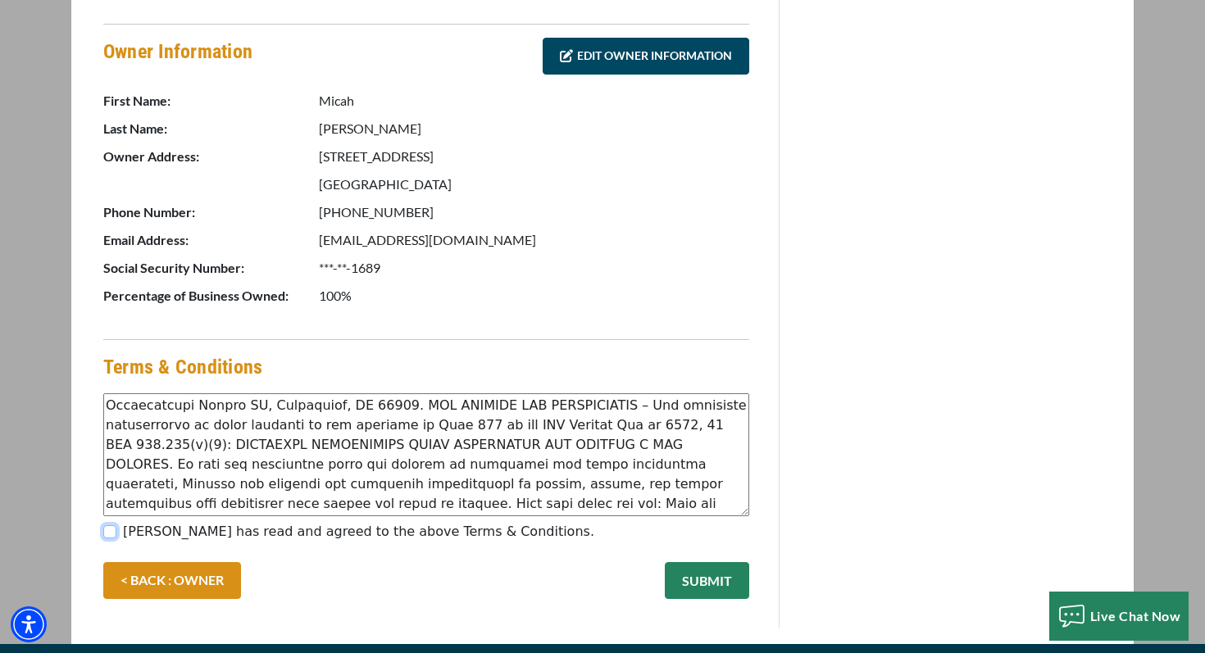
click at [112, 531] on input "[PERSON_NAME] has read and agreed to the above Terms & Conditions." at bounding box center [109, 532] width 13 height 13
checkbox input "true"
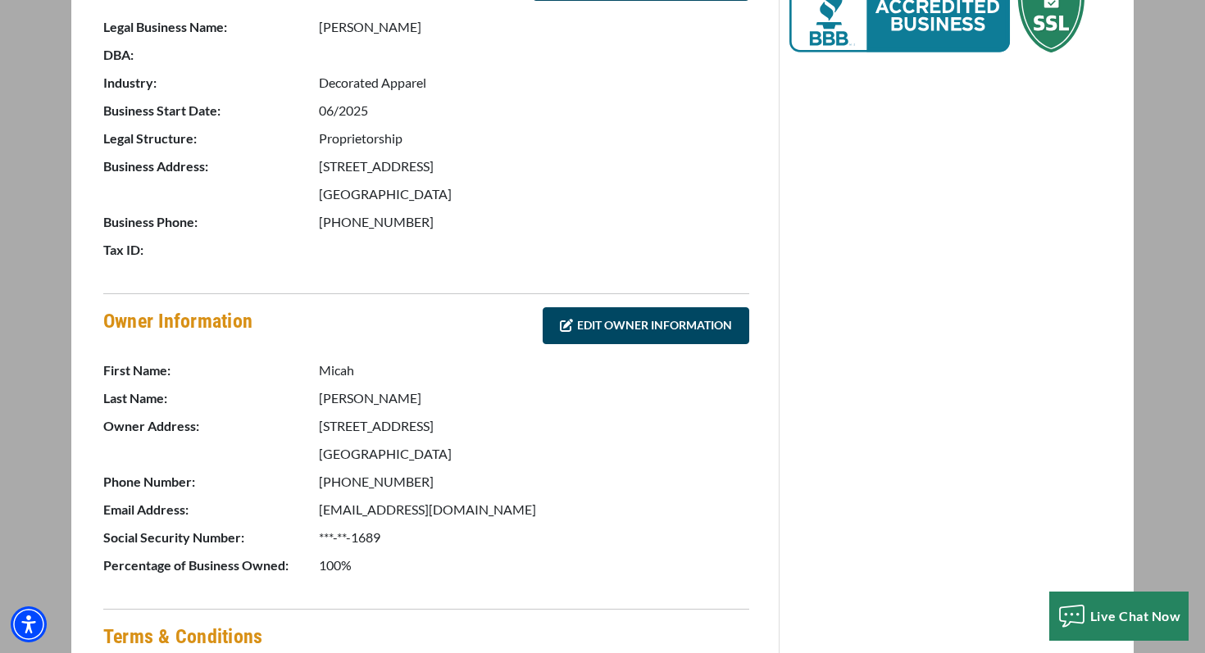
scroll to position [820, 0]
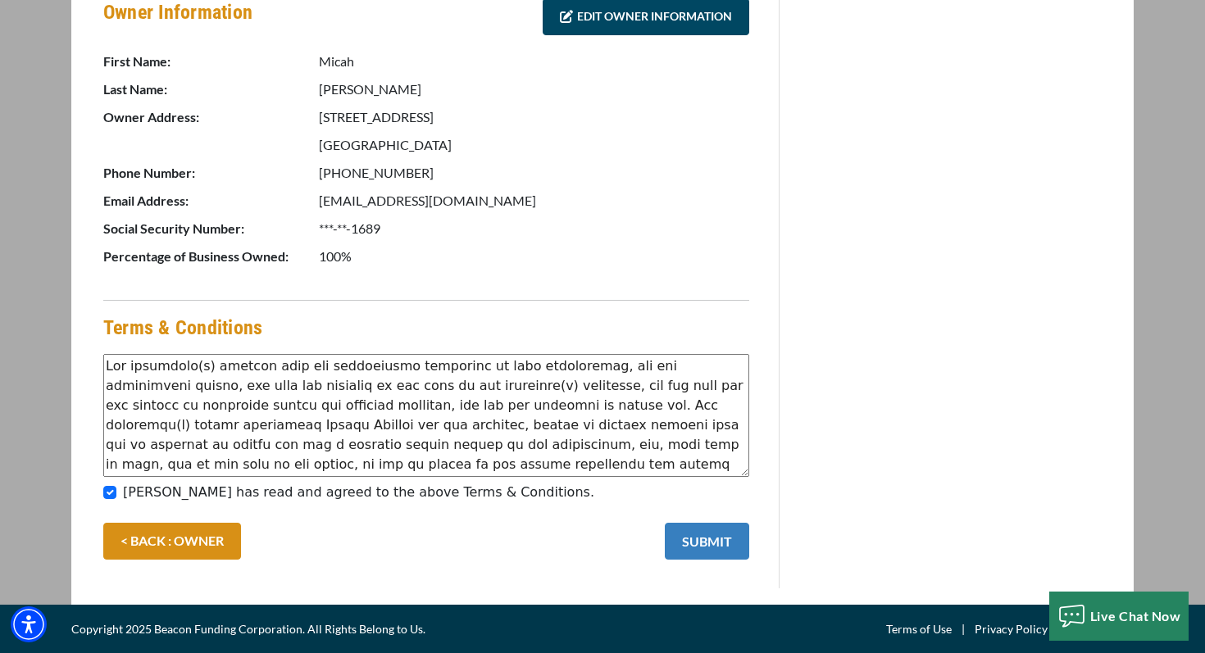
click at [700, 551] on button "SUBMIT" at bounding box center [707, 541] width 84 height 37
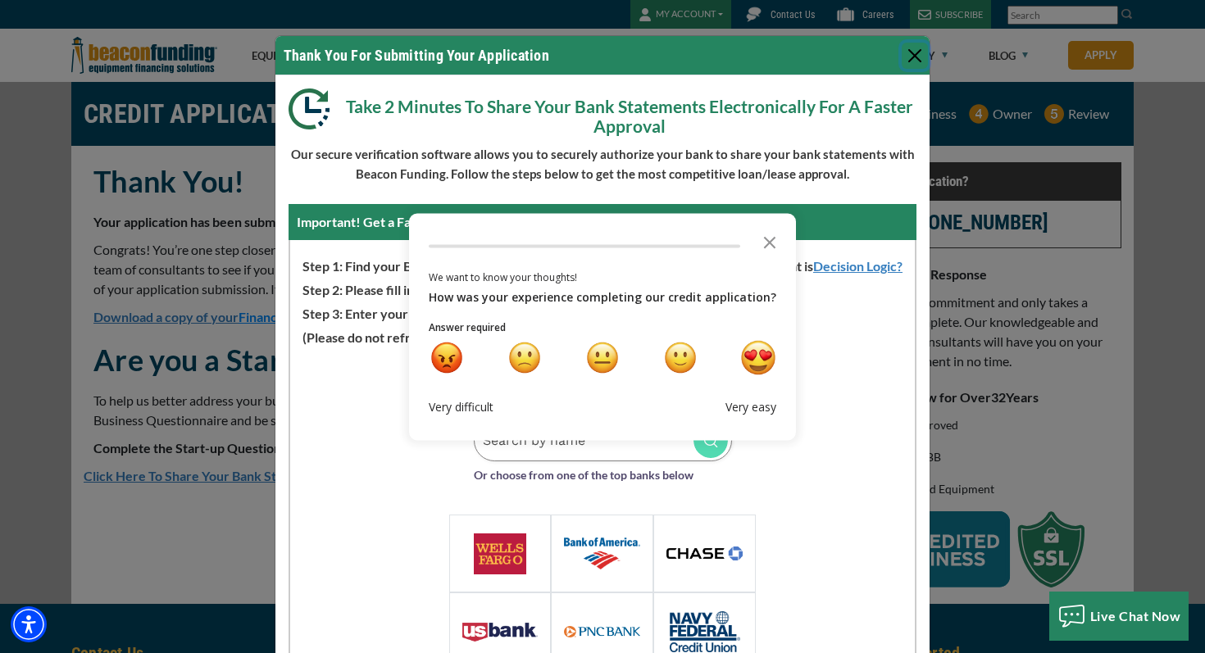
click at [757, 358] on div "very happy" at bounding box center [758, 357] width 34 height 34
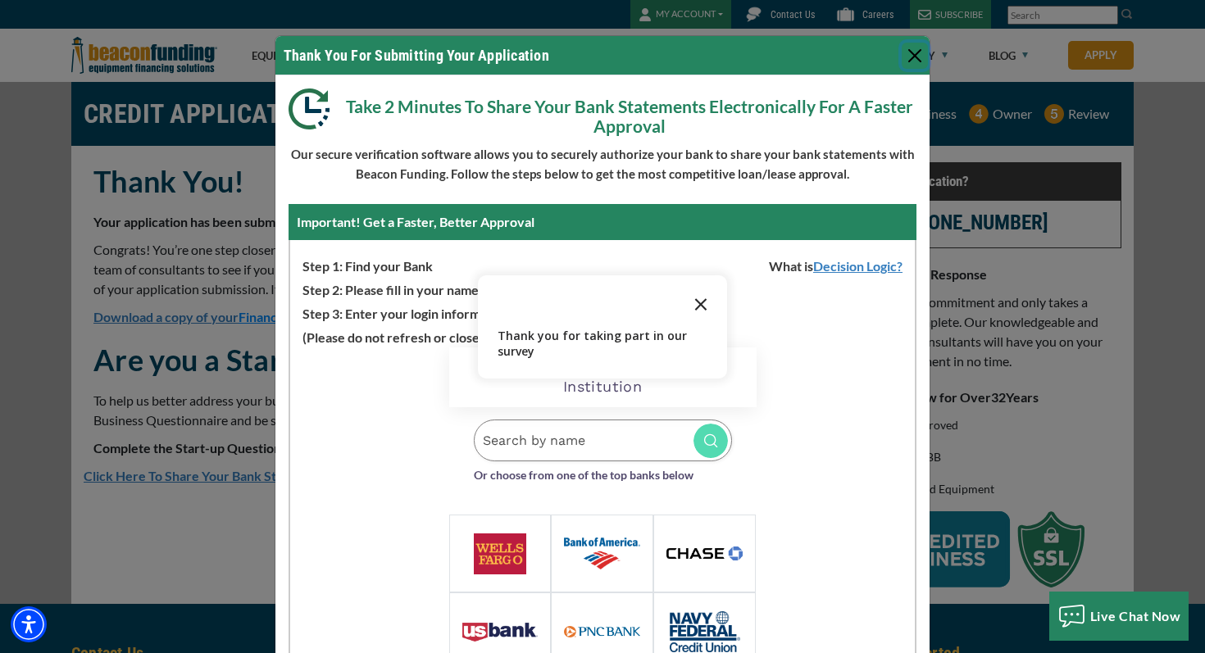
click at [699, 301] on icon "Close the survey" at bounding box center [701, 303] width 33 height 33
click at [552, 445] on input "Search by name" at bounding box center [603, 441] width 258 height 42
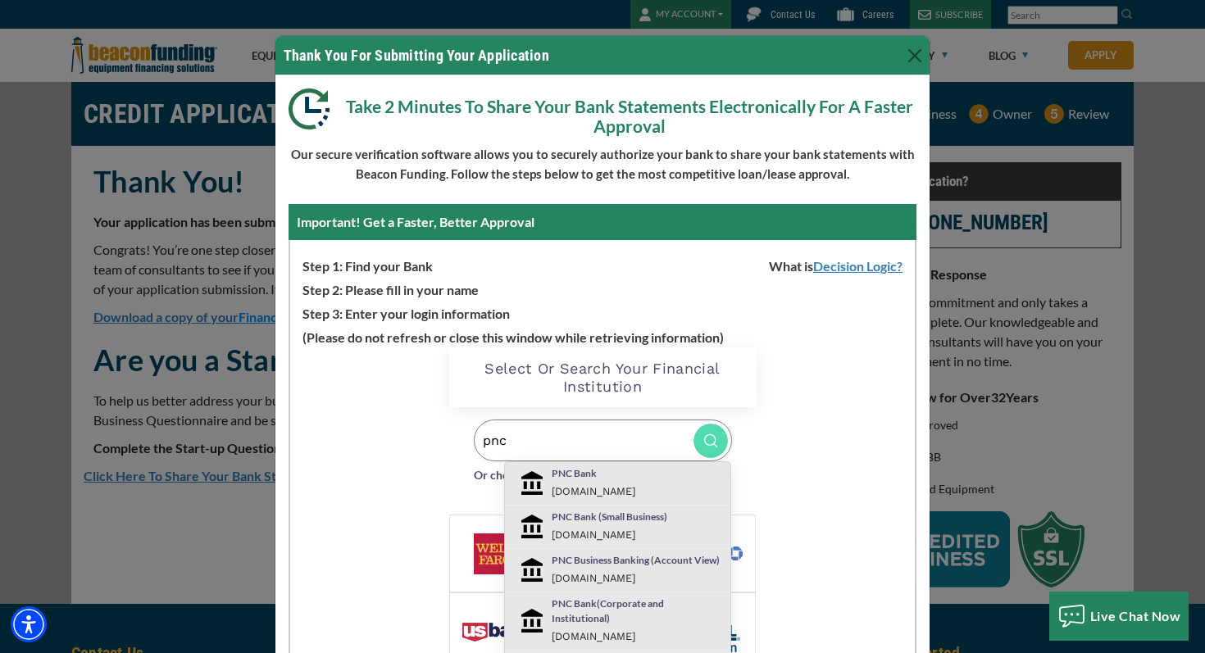
type input "pnc"
click at [576, 483] on div "PNC Bank [DOMAIN_NAME]" at bounding box center [636, 484] width 195 height 34
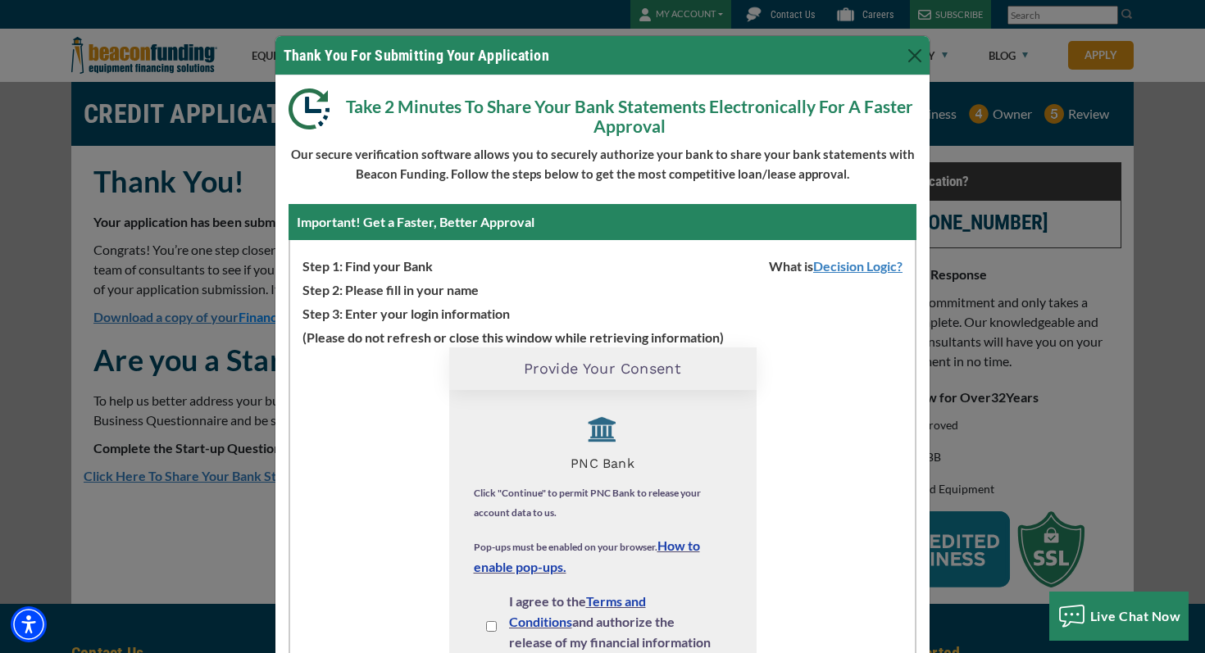
scroll to position [18, 0]
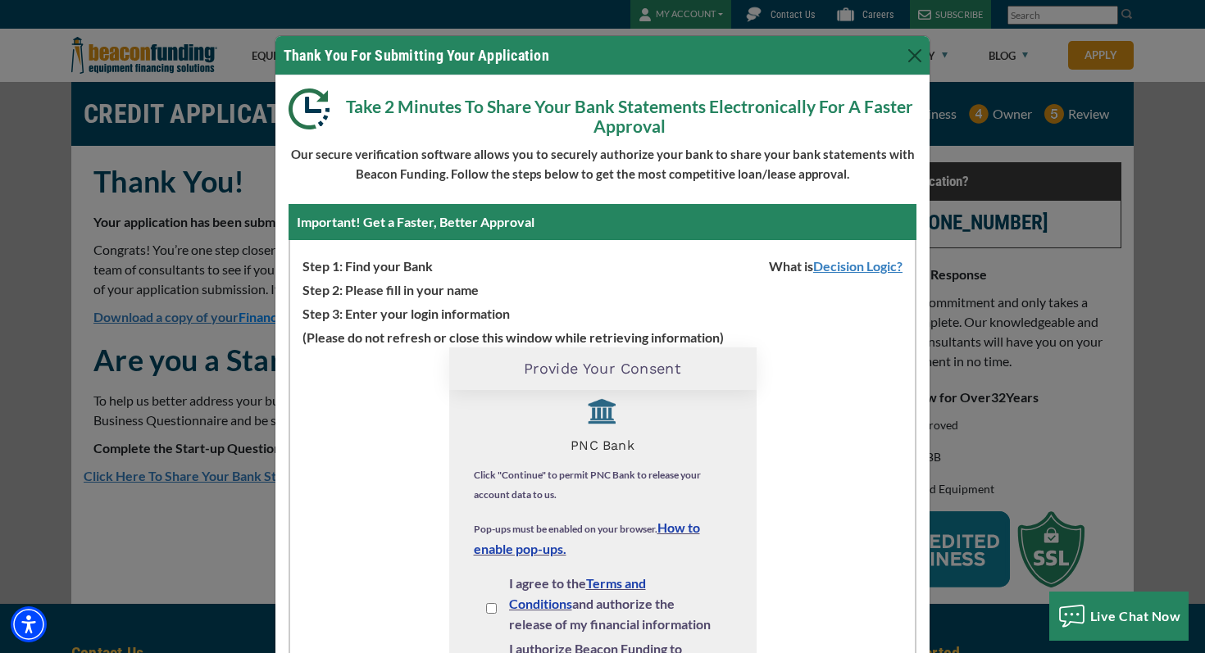
click at [491, 610] on input "I agree to the Terms and Conditions and authorize the release of my financial i…" at bounding box center [491, 608] width 11 height 11
checkbox input "true"
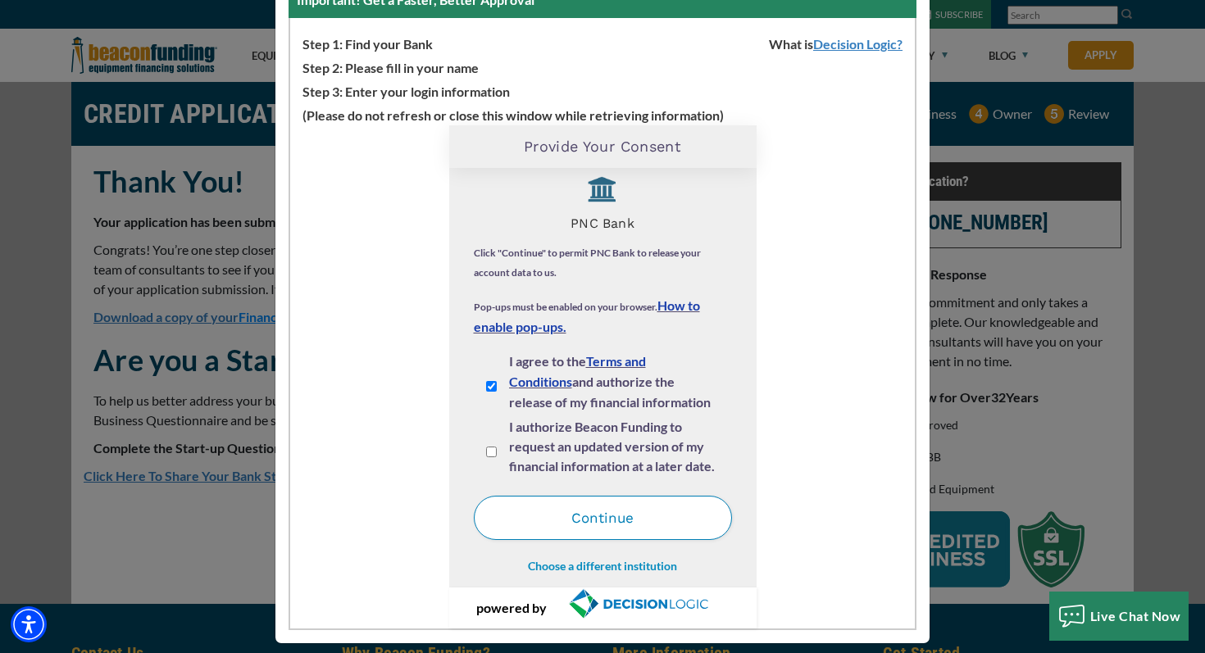
scroll to position [229, 0]
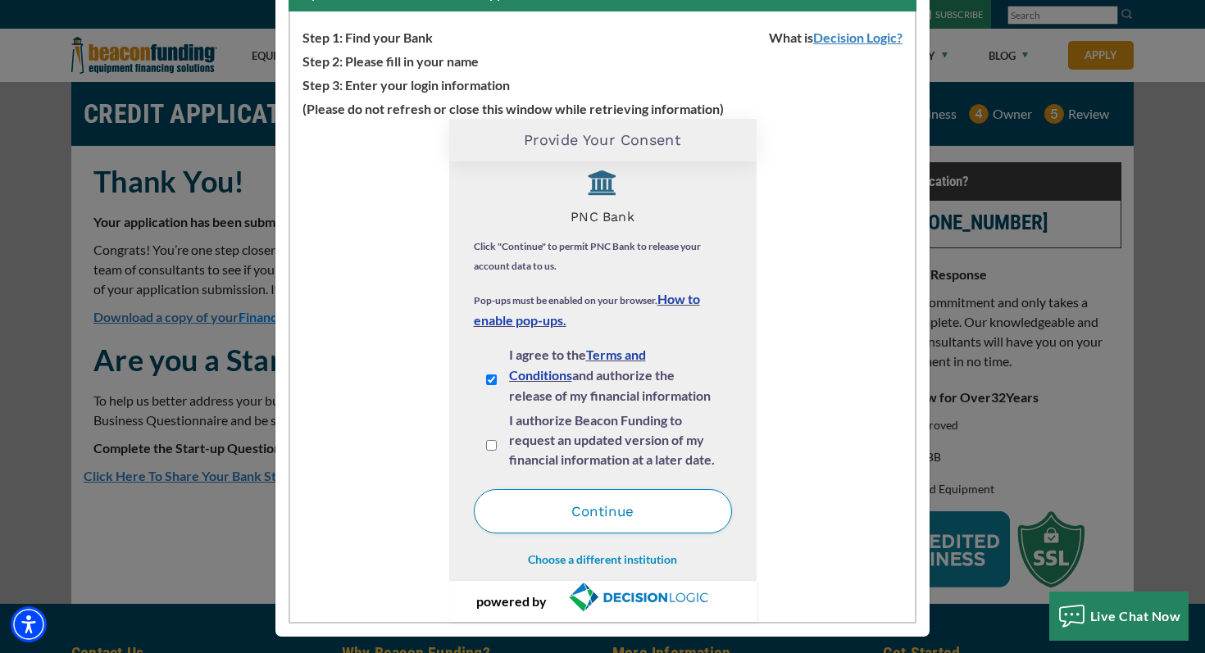
click at [641, 517] on button "Continue" at bounding box center [603, 511] width 258 height 44
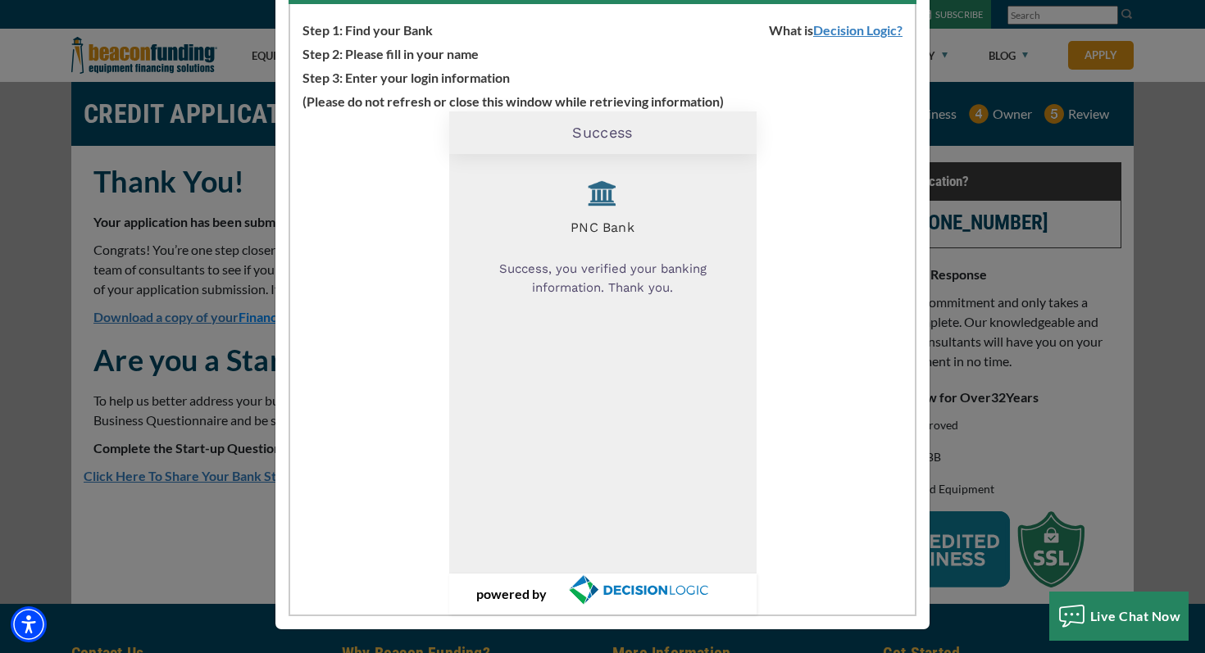
scroll to position [0, 0]
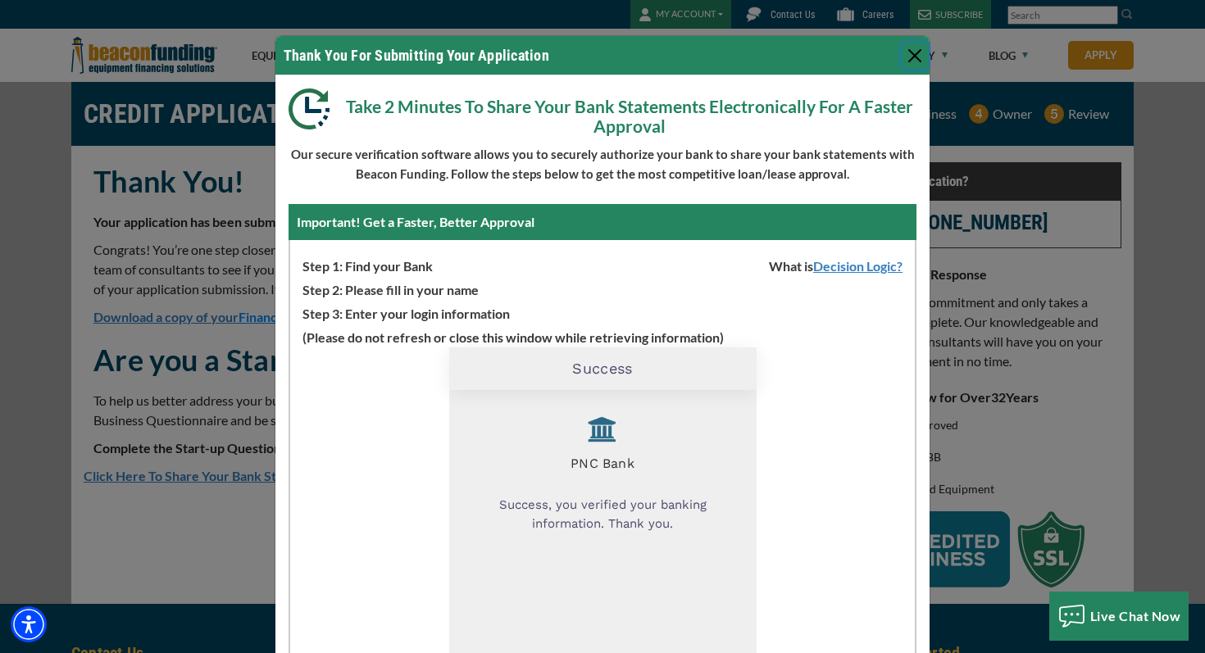
click at [913, 53] on button "Close" at bounding box center [915, 56] width 26 height 26
